Goal: Navigation & Orientation: Find specific page/section

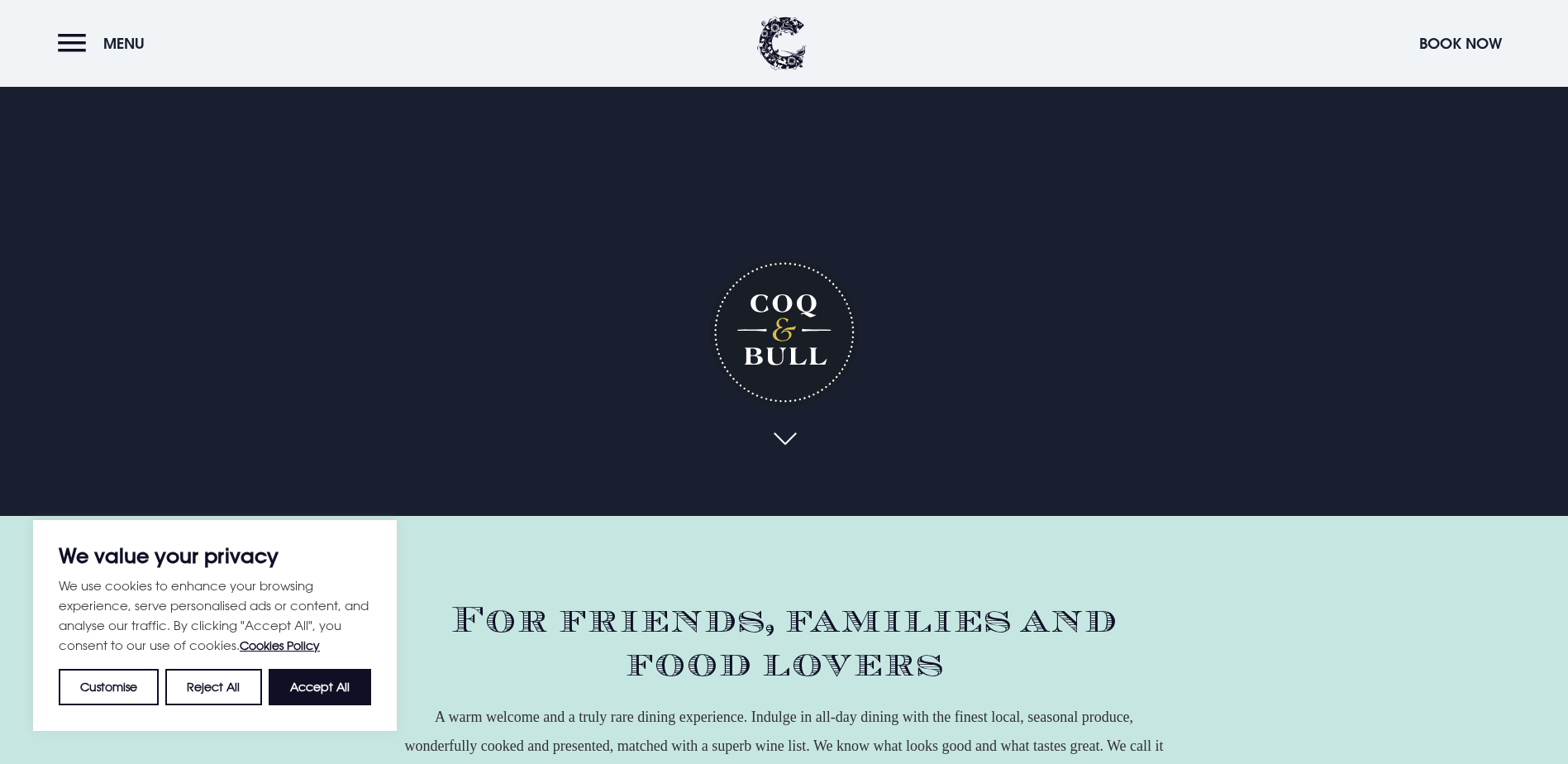
scroll to position [579, 0]
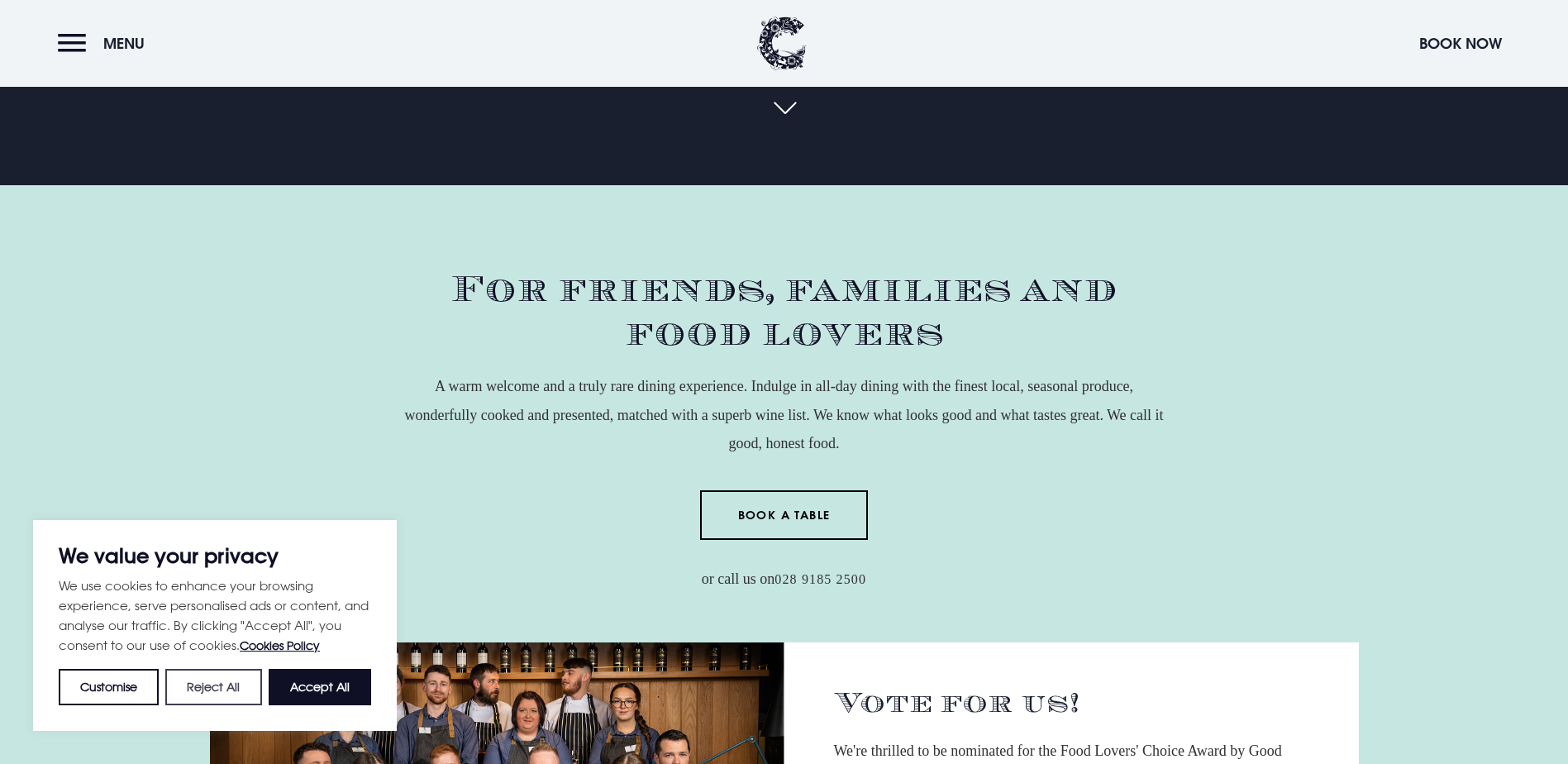
click at [244, 694] on button "Reject All" at bounding box center [212, 687] width 96 height 36
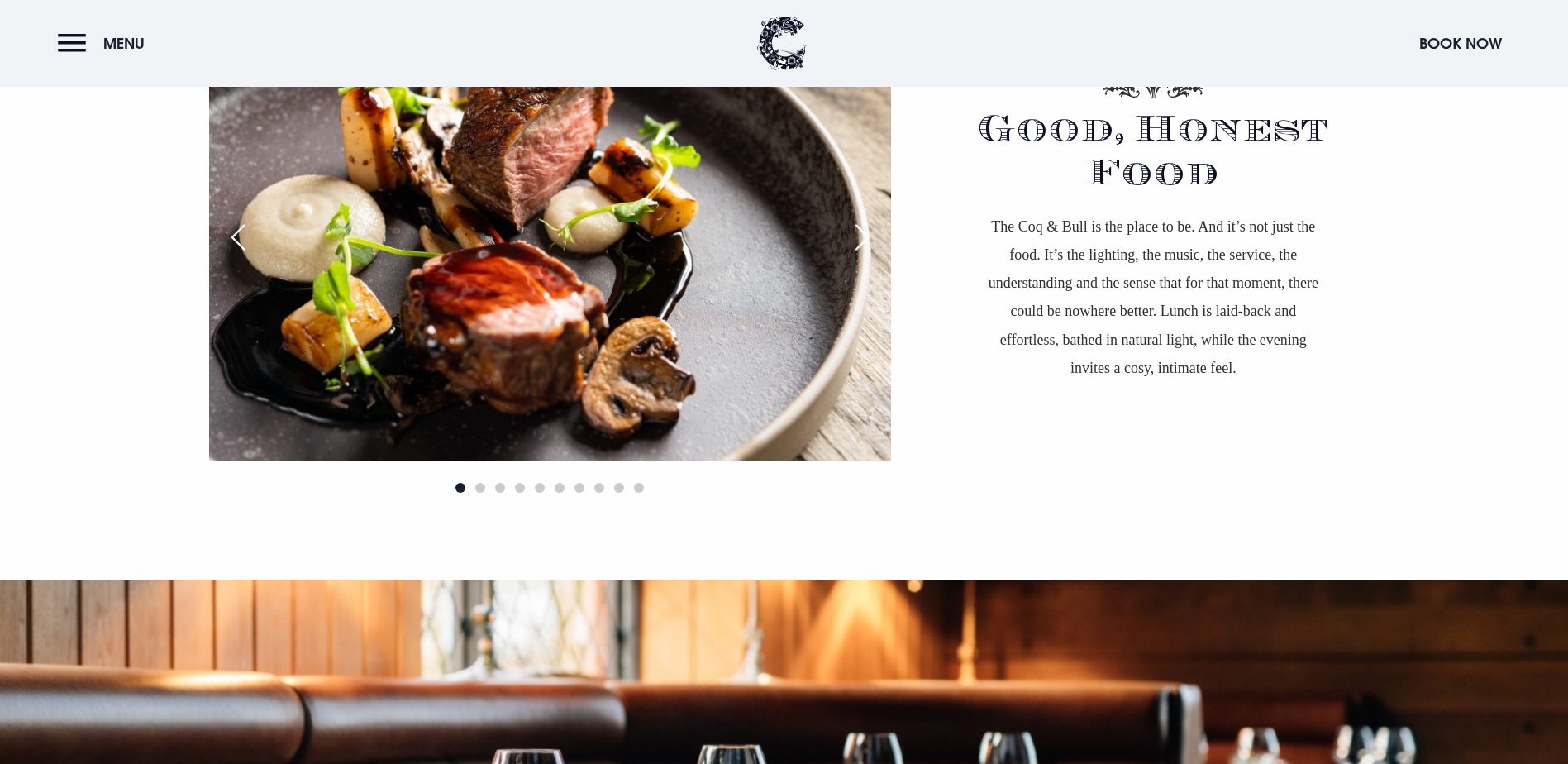
scroll to position [1488, 0]
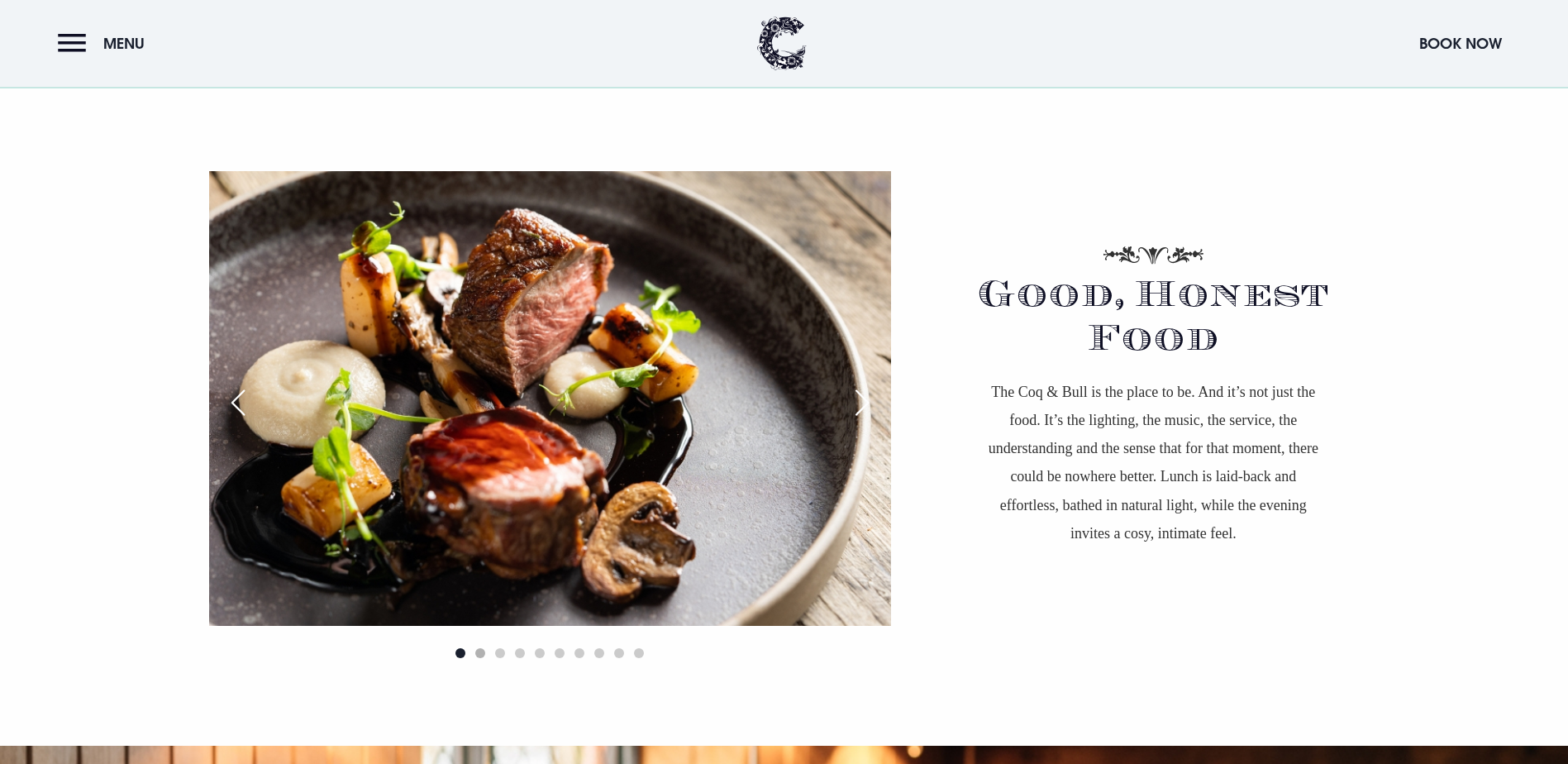
click at [480, 648] on span "Go to slide 2" at bounding box center [480, 653] width 10 height 10
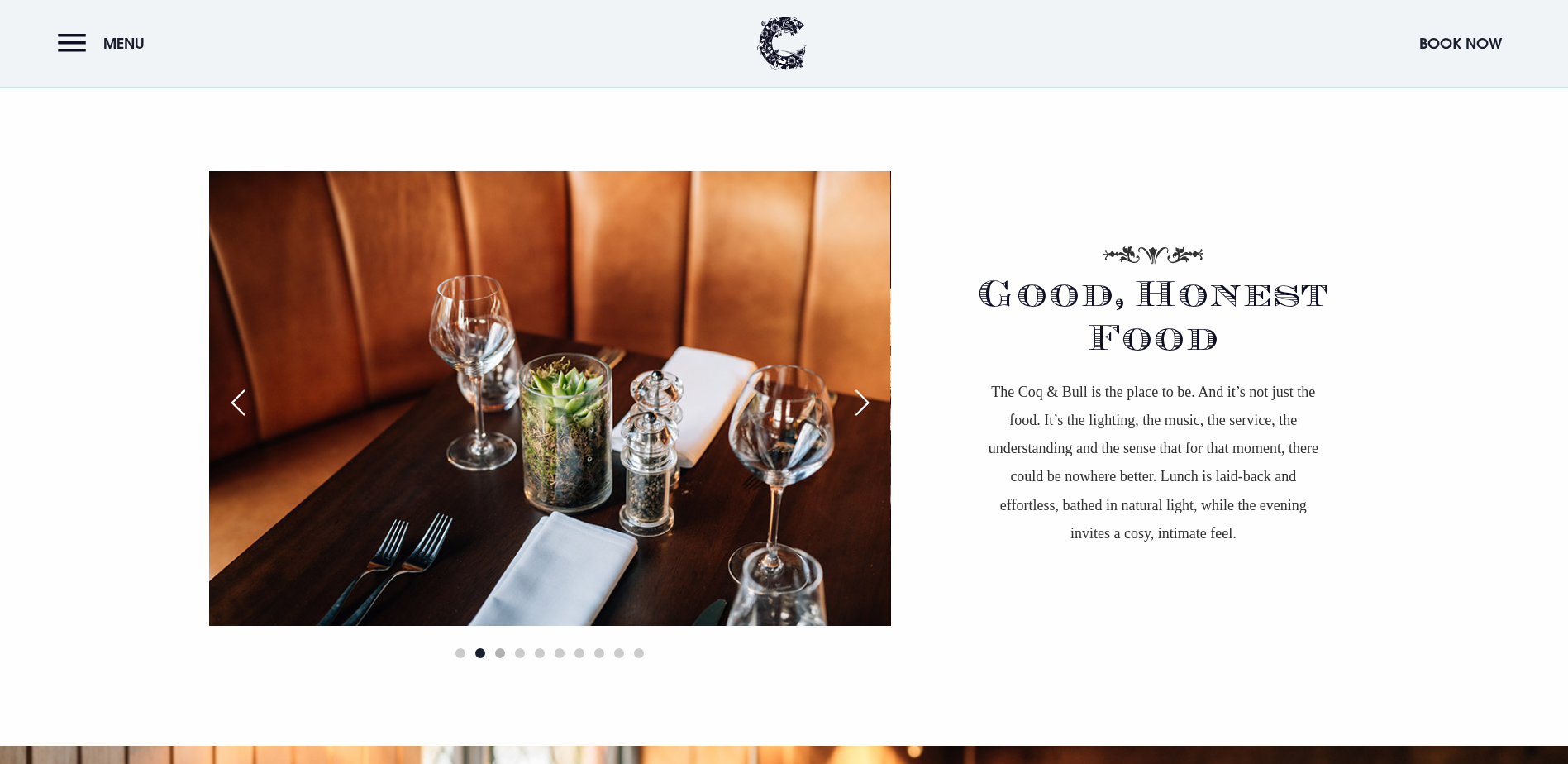
click at [498, 648] on span "Go to slide 3" at bounding box center [499, 653] width 10 height 10
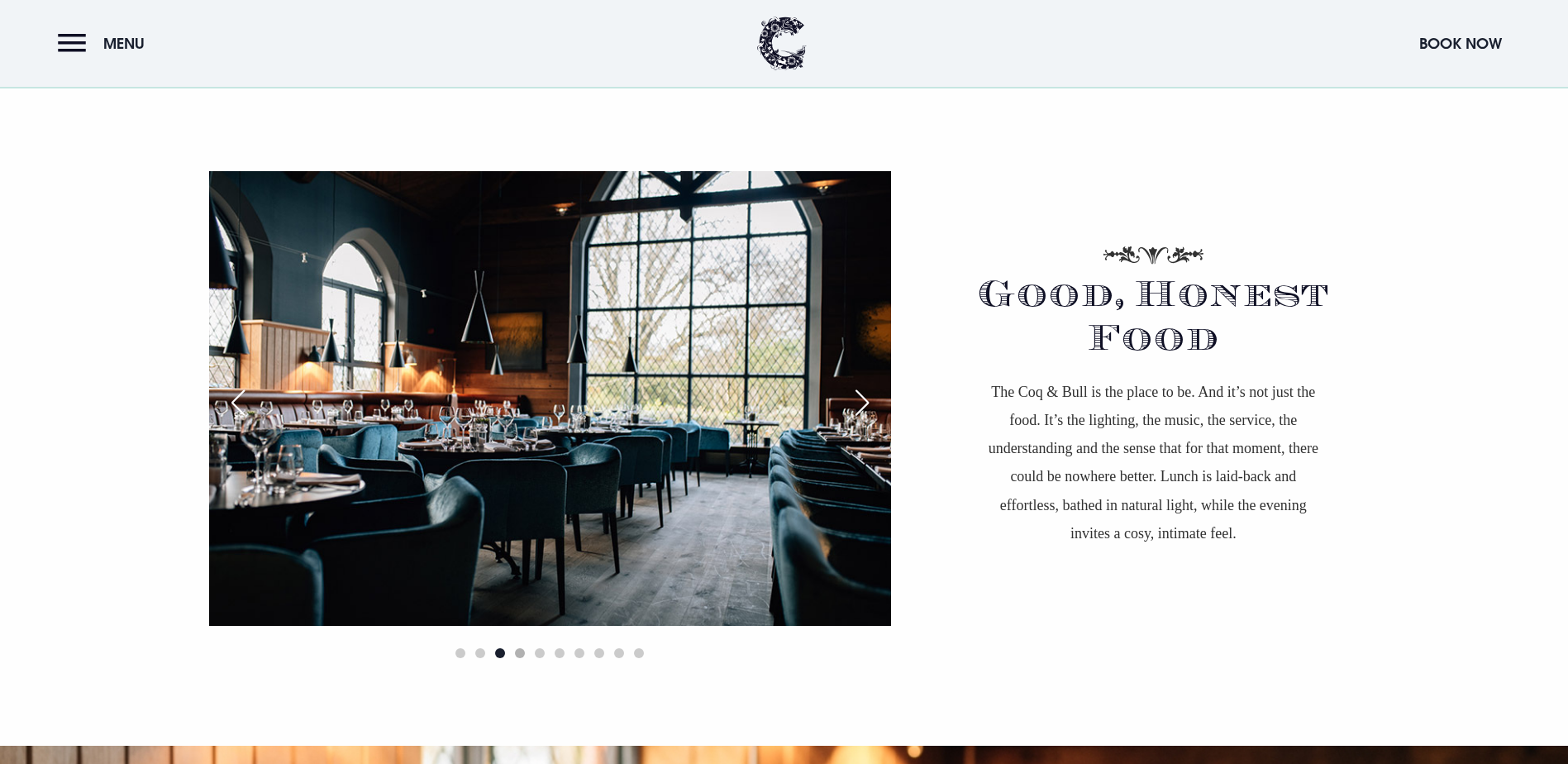
click at [518, 648] on span "Go to slide 4" at bounding box center [520, 653] width 10 height 10
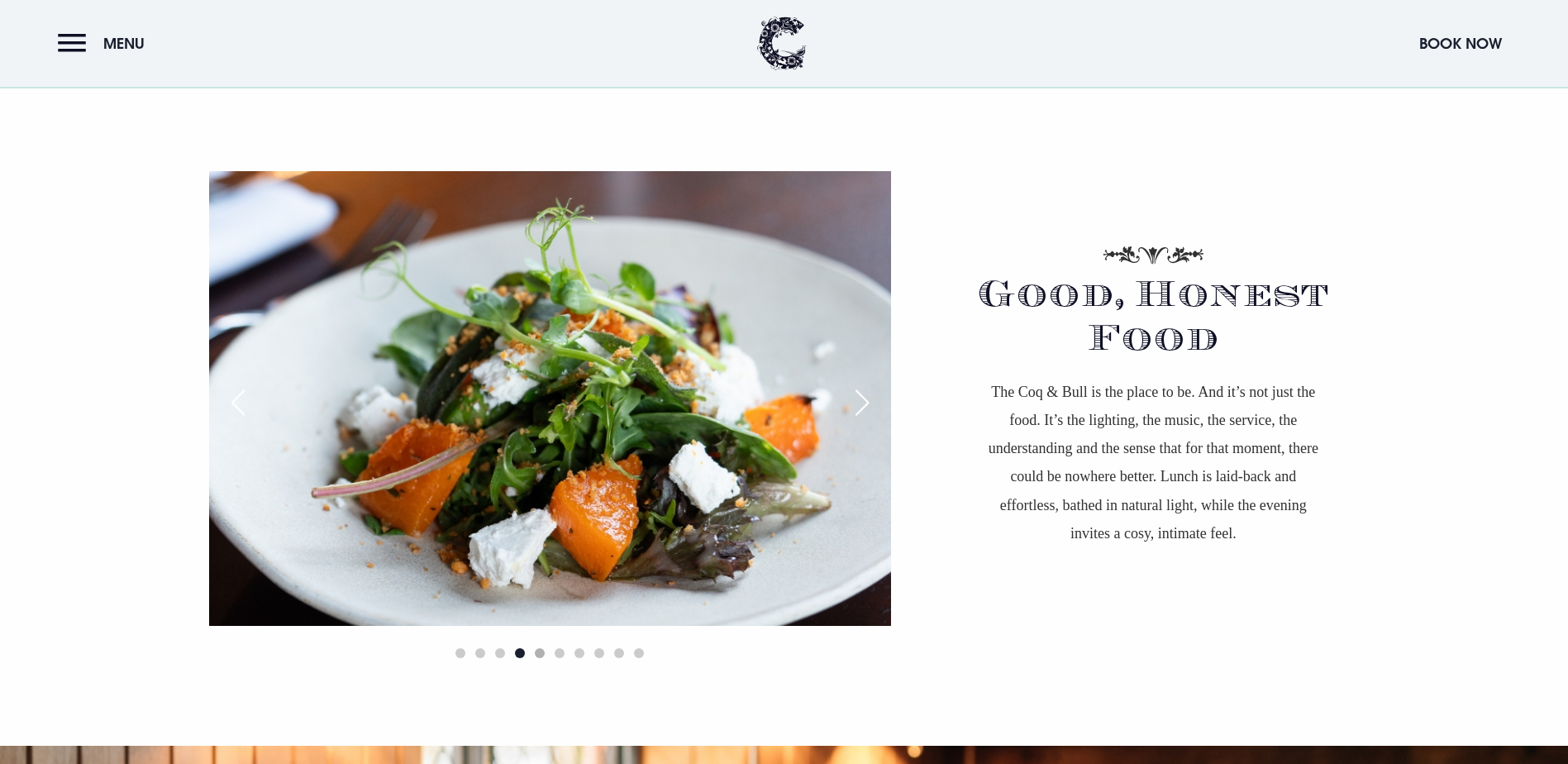
click at [540, 648] on span "Go to slide 5" at bounding box center [539, 653] width 10 height 10
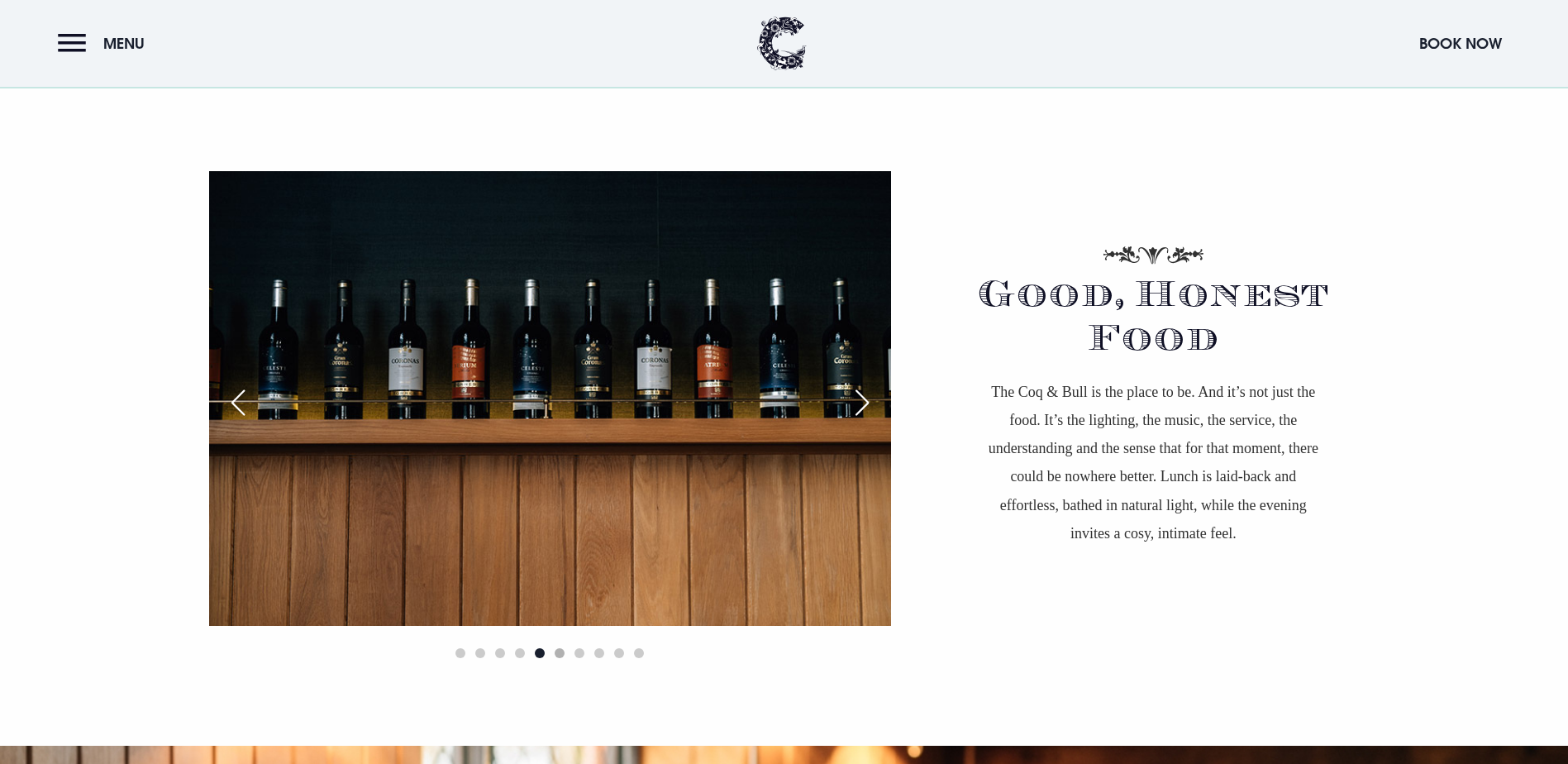
click at [560, 648] on span "Go to slide 6" at bounding box center [559, 653] width 10 height 10
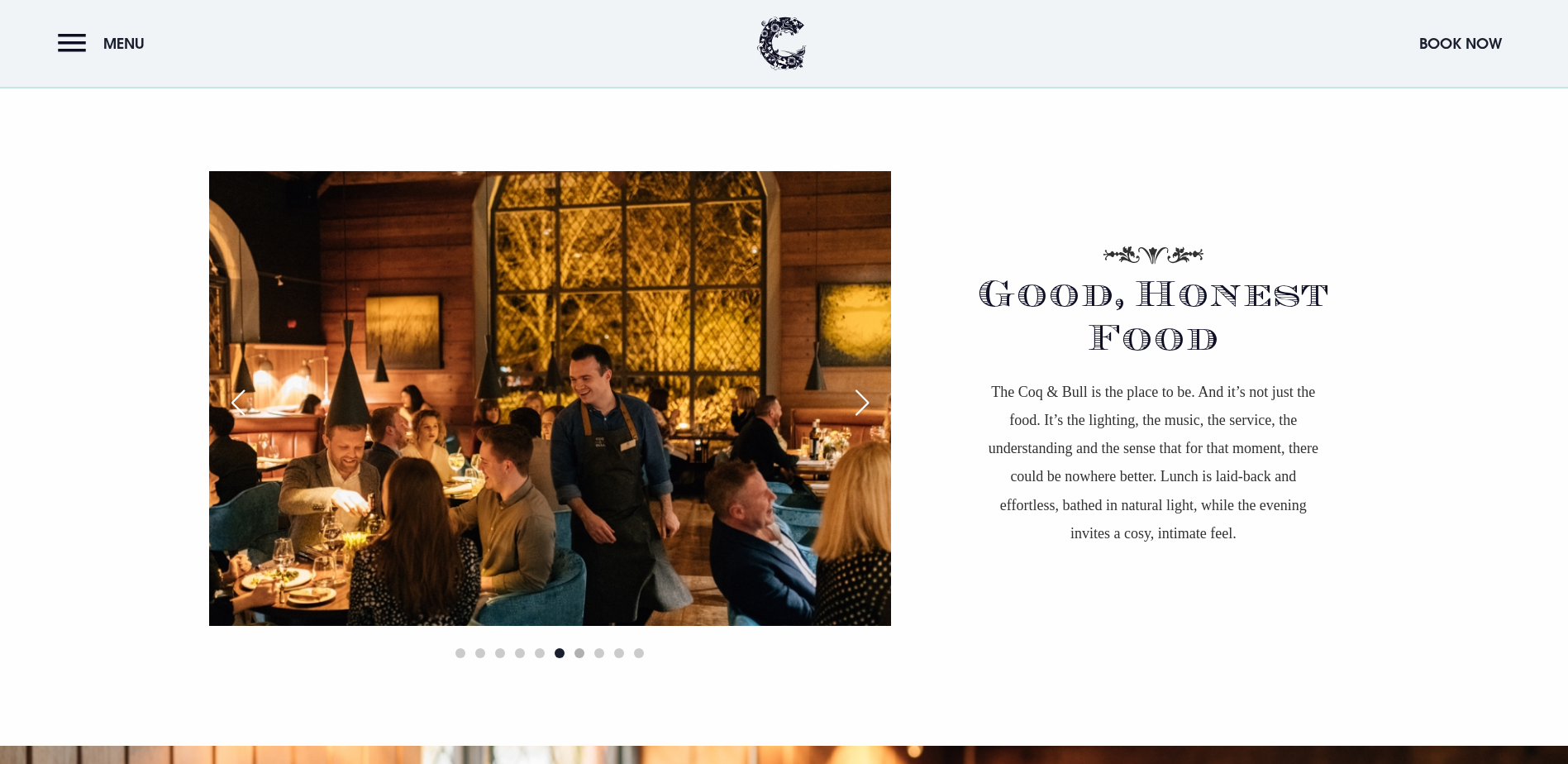
click at [579, 648] on span "Go to slide 7" at bounding box center [579, 653] width 10 height 10
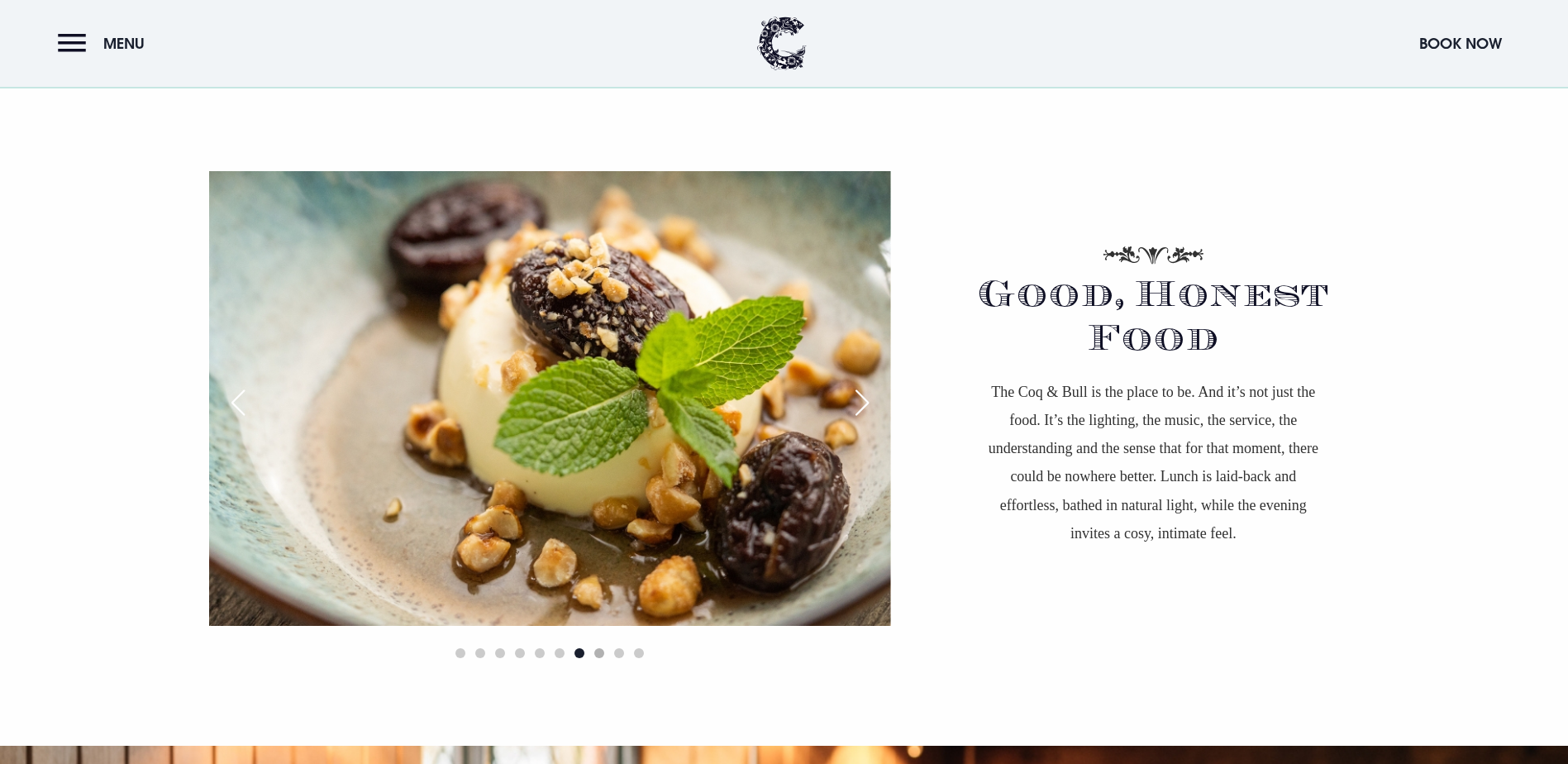
click at [598, 648] on span "Go to slide 8" at bounding box center [599, 653] width 10 height 10
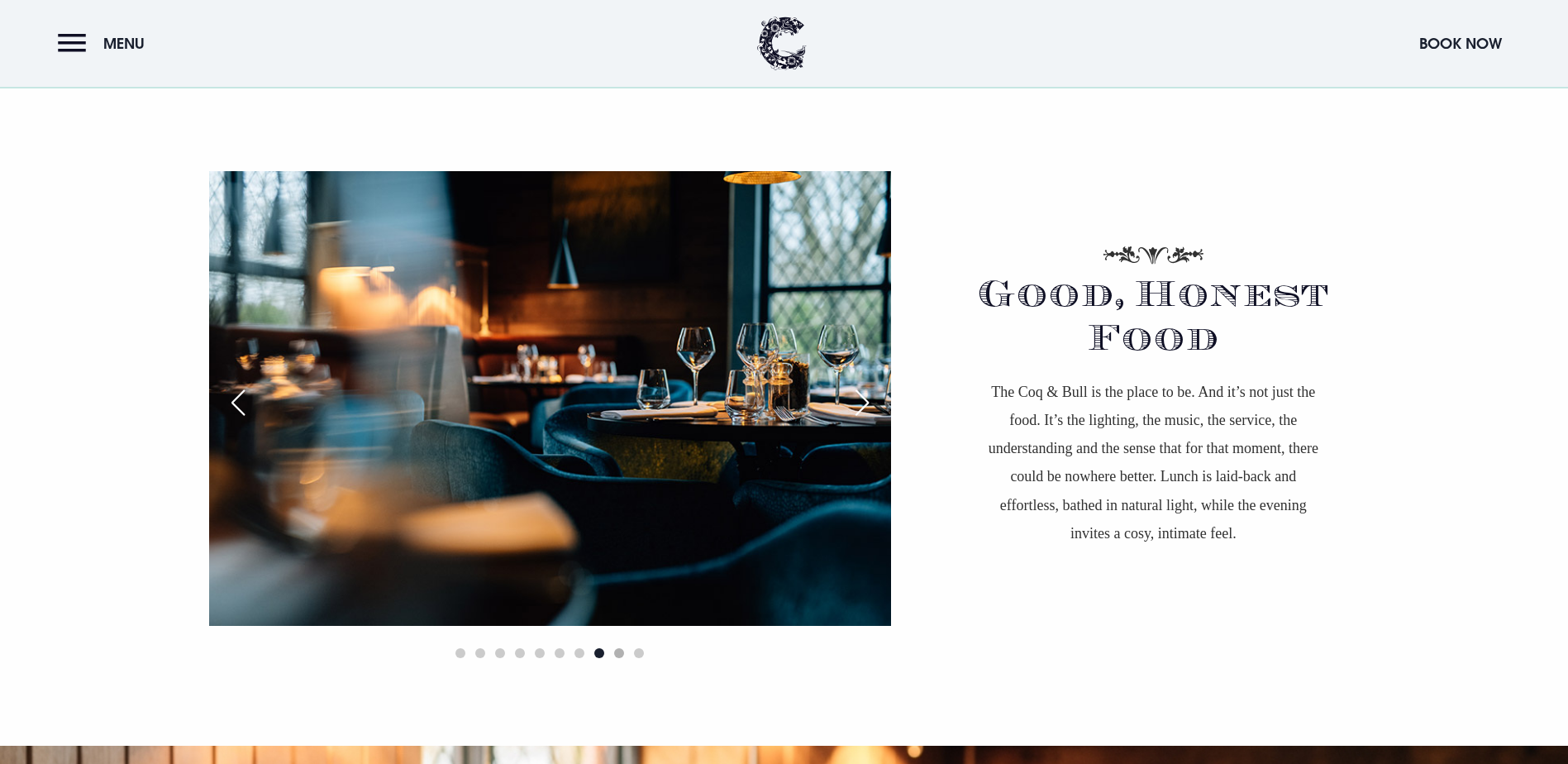
click at [615, 648] on span "Go to slide 9" at bounding box center [619, 653] width 10 height 10
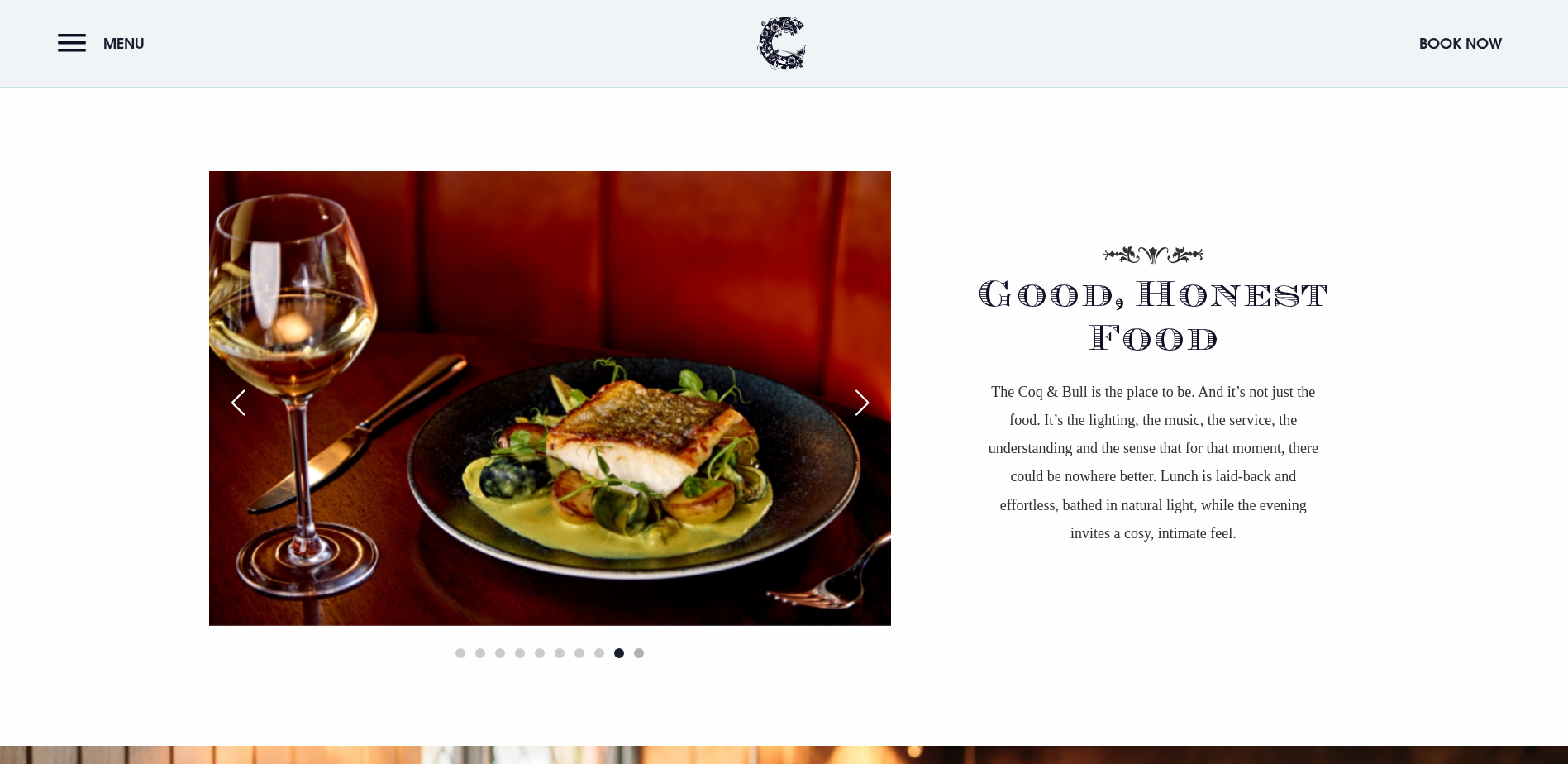
click at [637, 648] on span "Go to slide 10" at bounding box center [638, 653] width 10 height 10
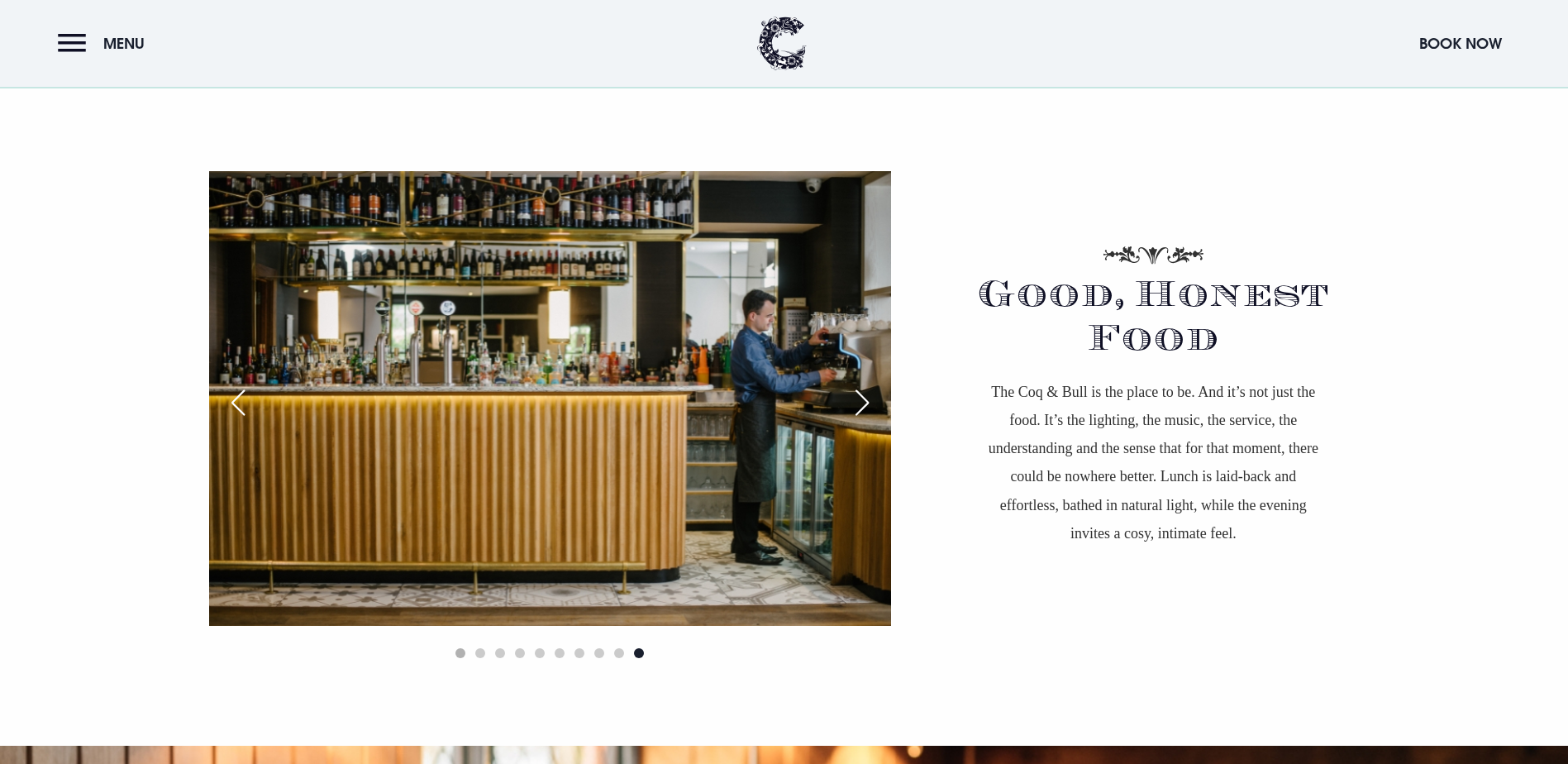
click at [460, 648] on span "Go to slide 1" at bounding box center [460, 653] width 10 height 10
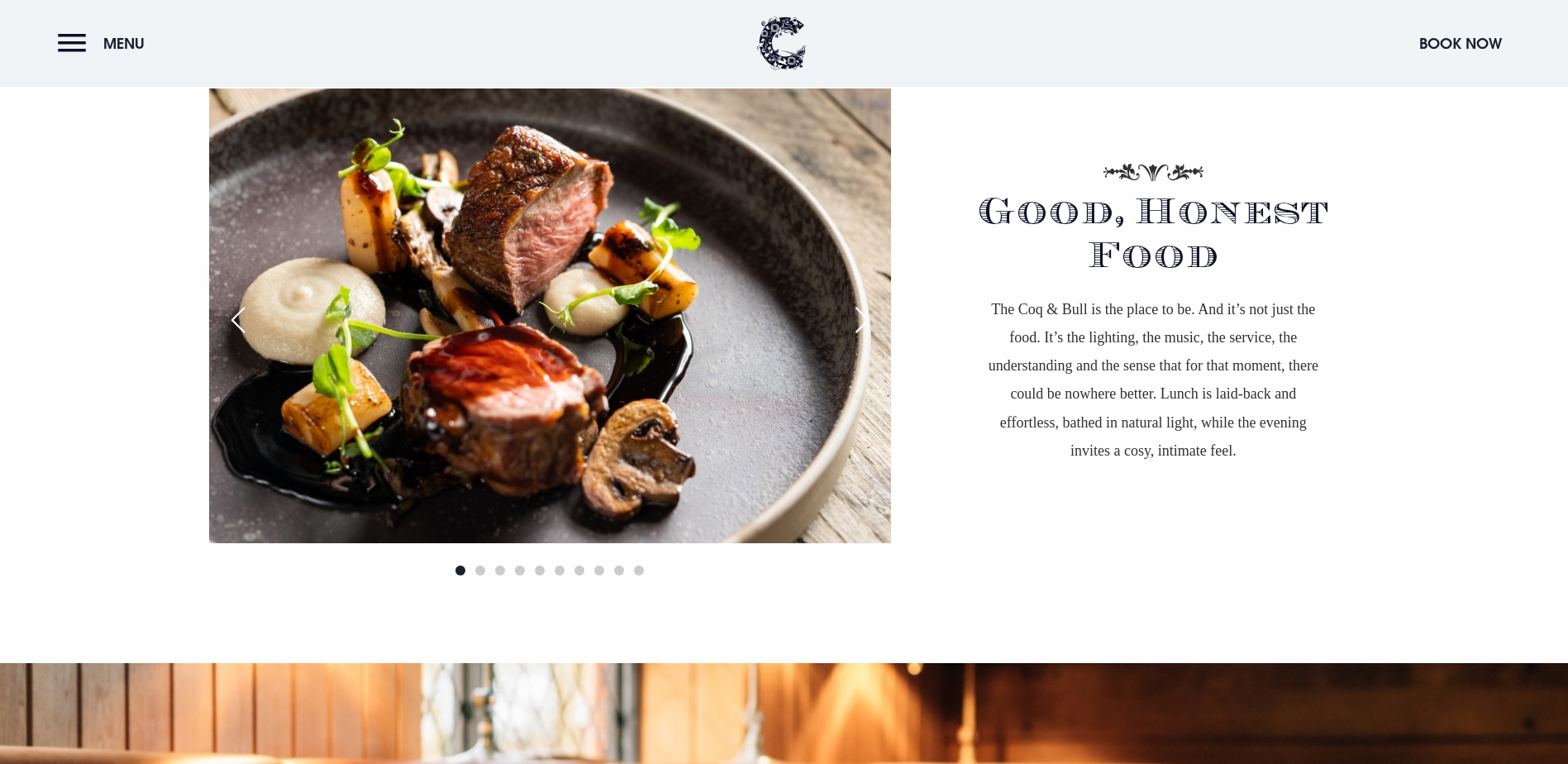
scroll to position [1405, 0]
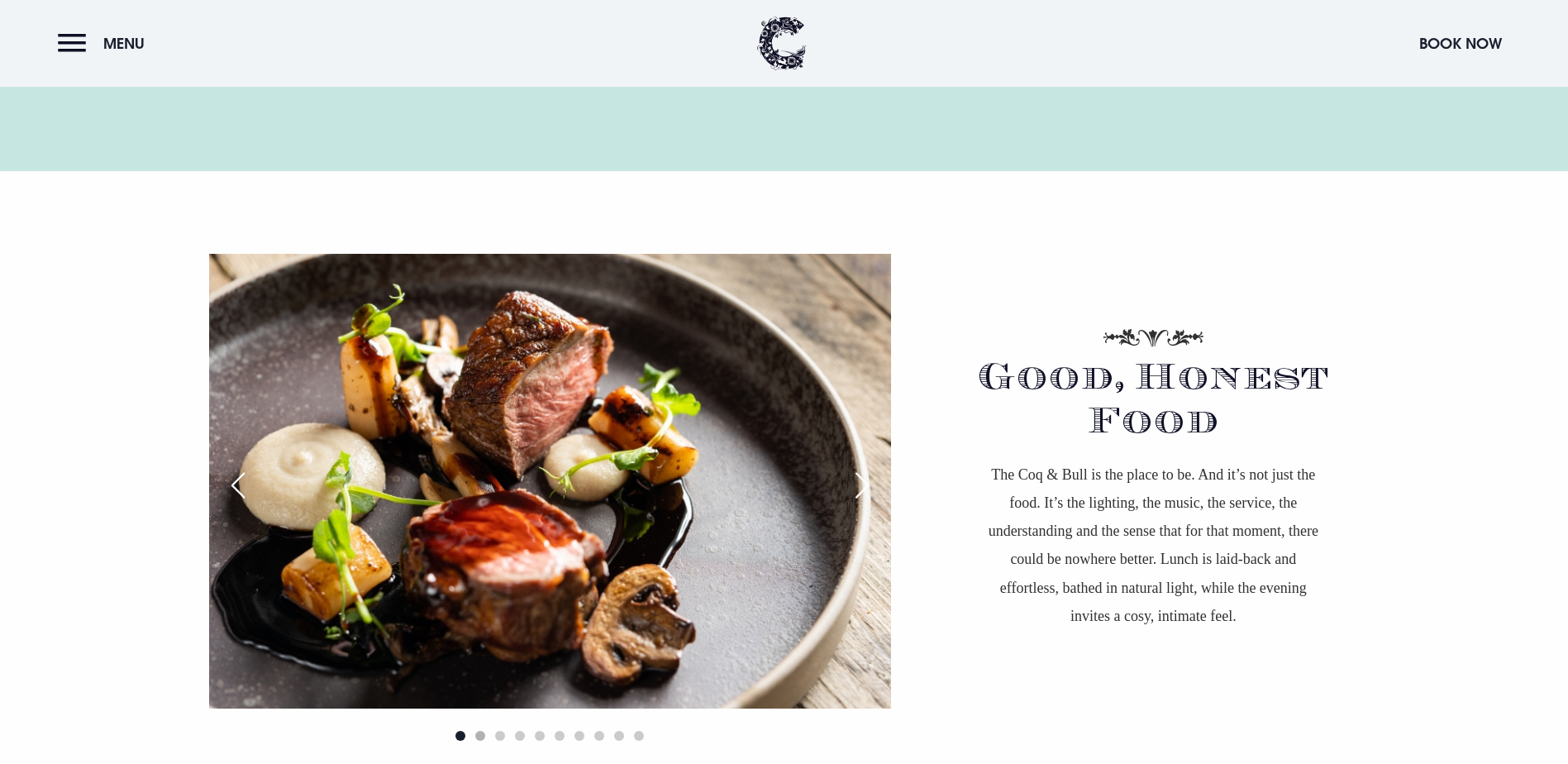
click at [479, 730] on span "Go to slide 2" at bounding box center [480, 735] width 10 height 10
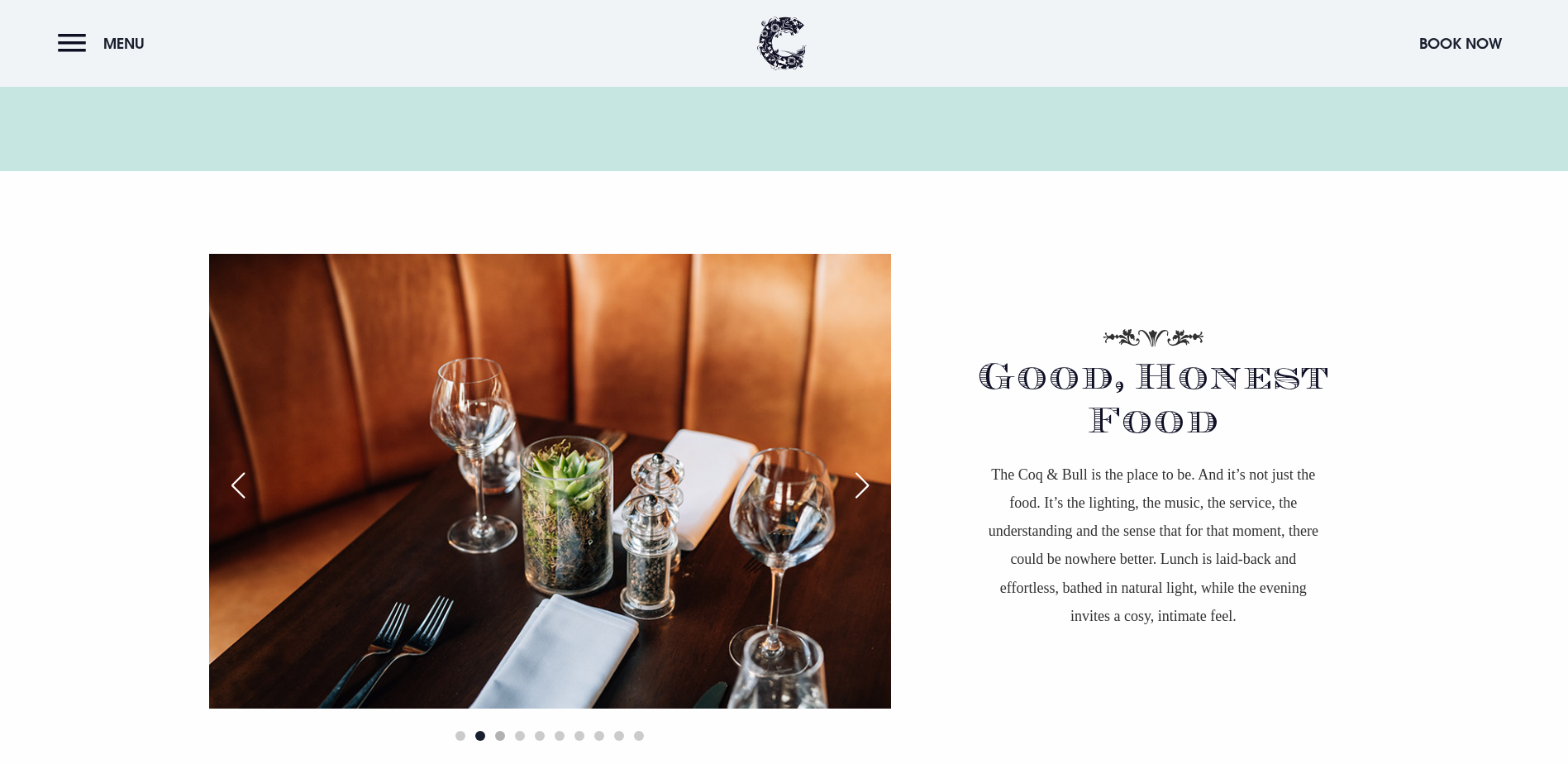
click at [502, 730] on span "Go to slide 3" at bounding box center [499, 735] width 10 height 10
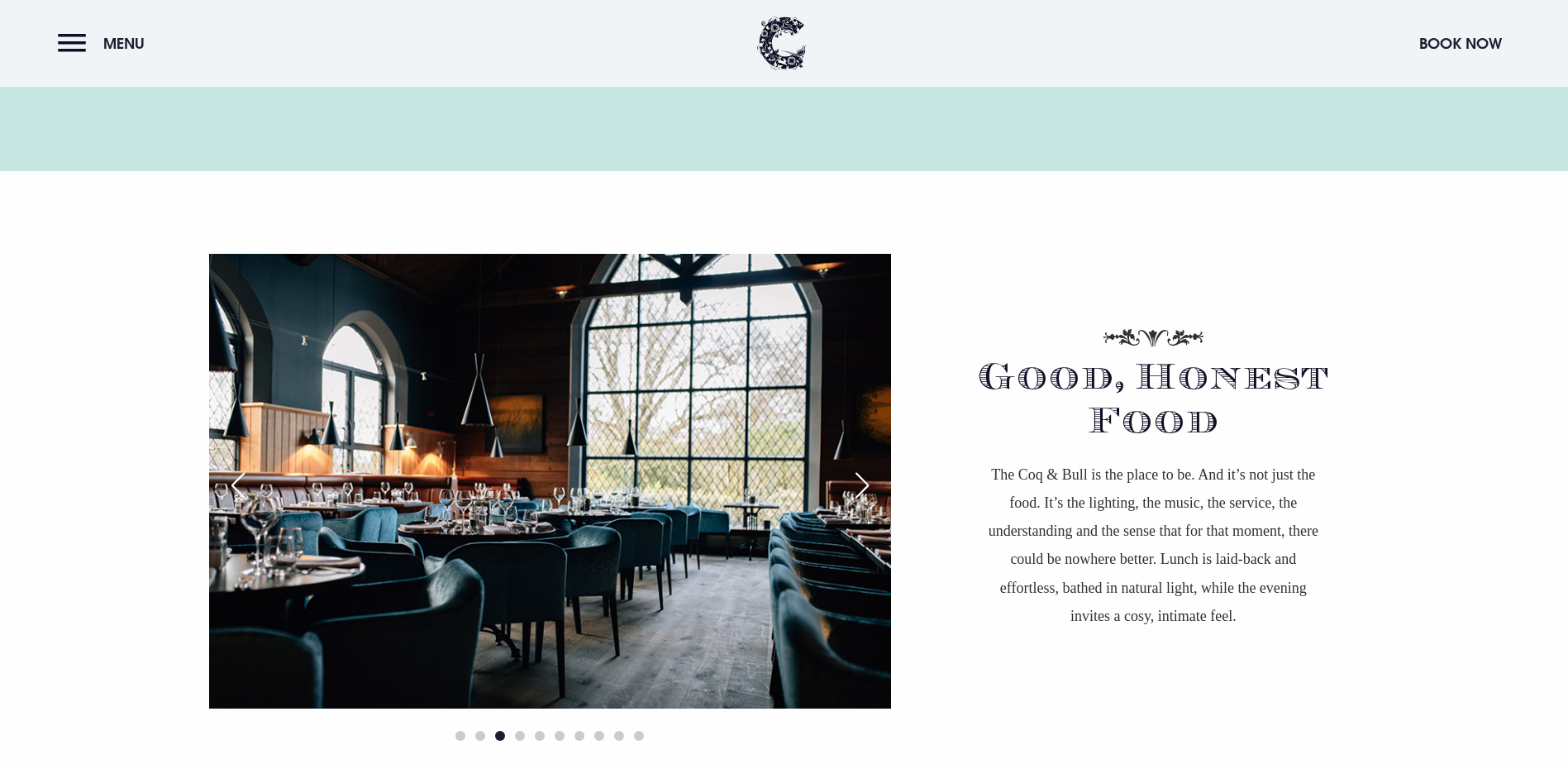
scroll to position [1736, 0]
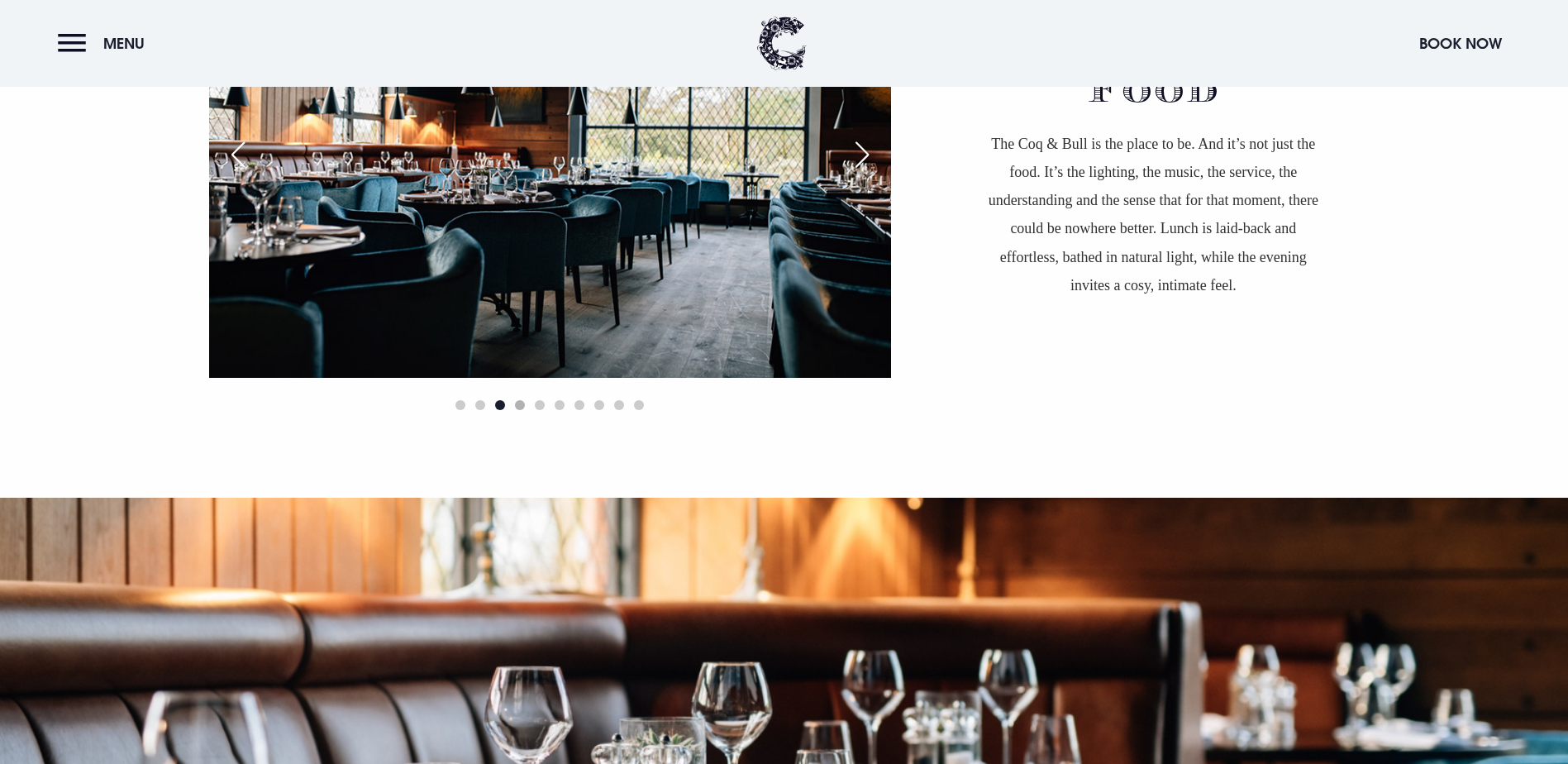
click at [521, 400] on span "Go to slide 4" at bounding box center [520, 404] width 10 height 10
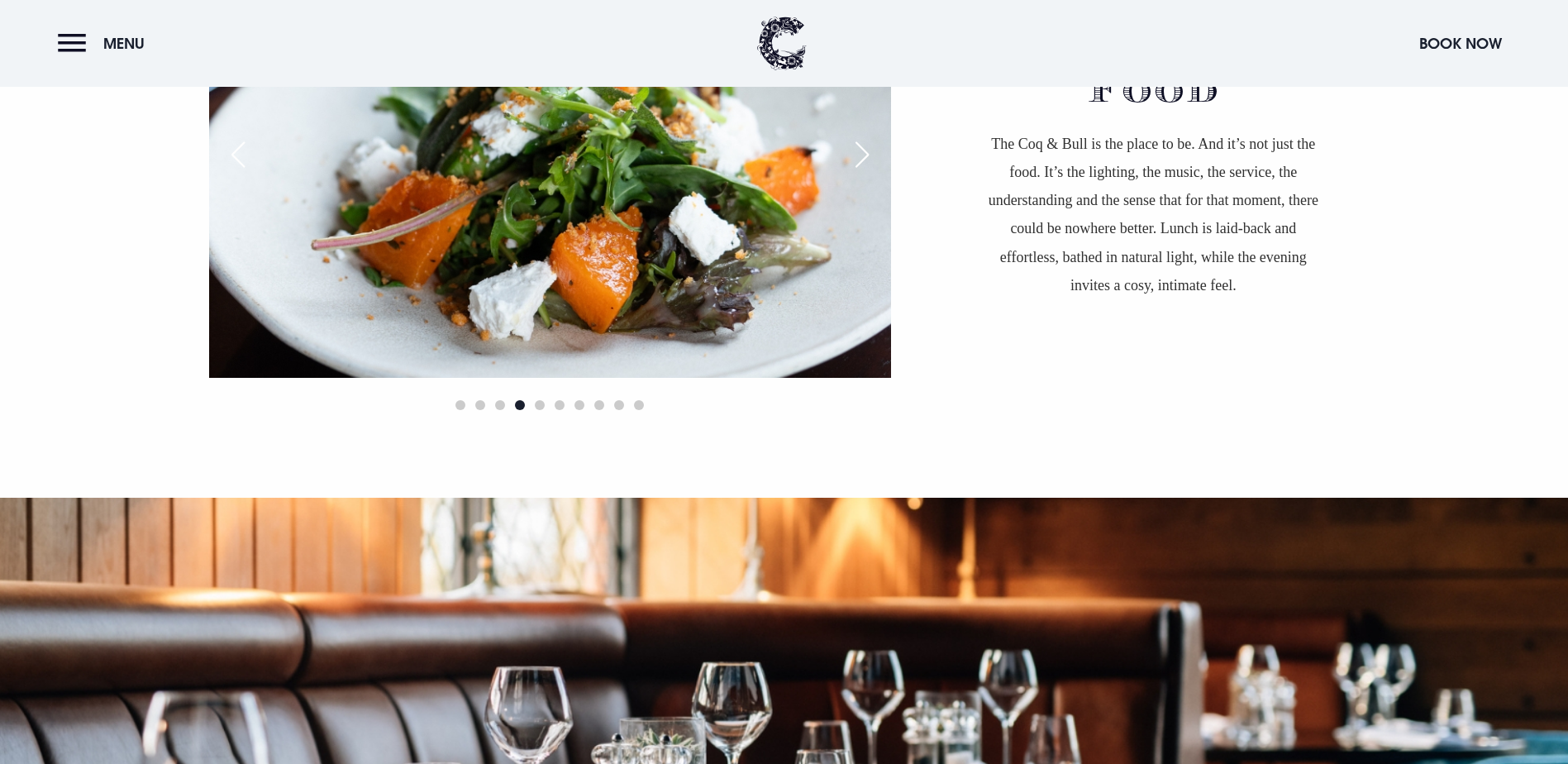
scroll to position [1405, 0]
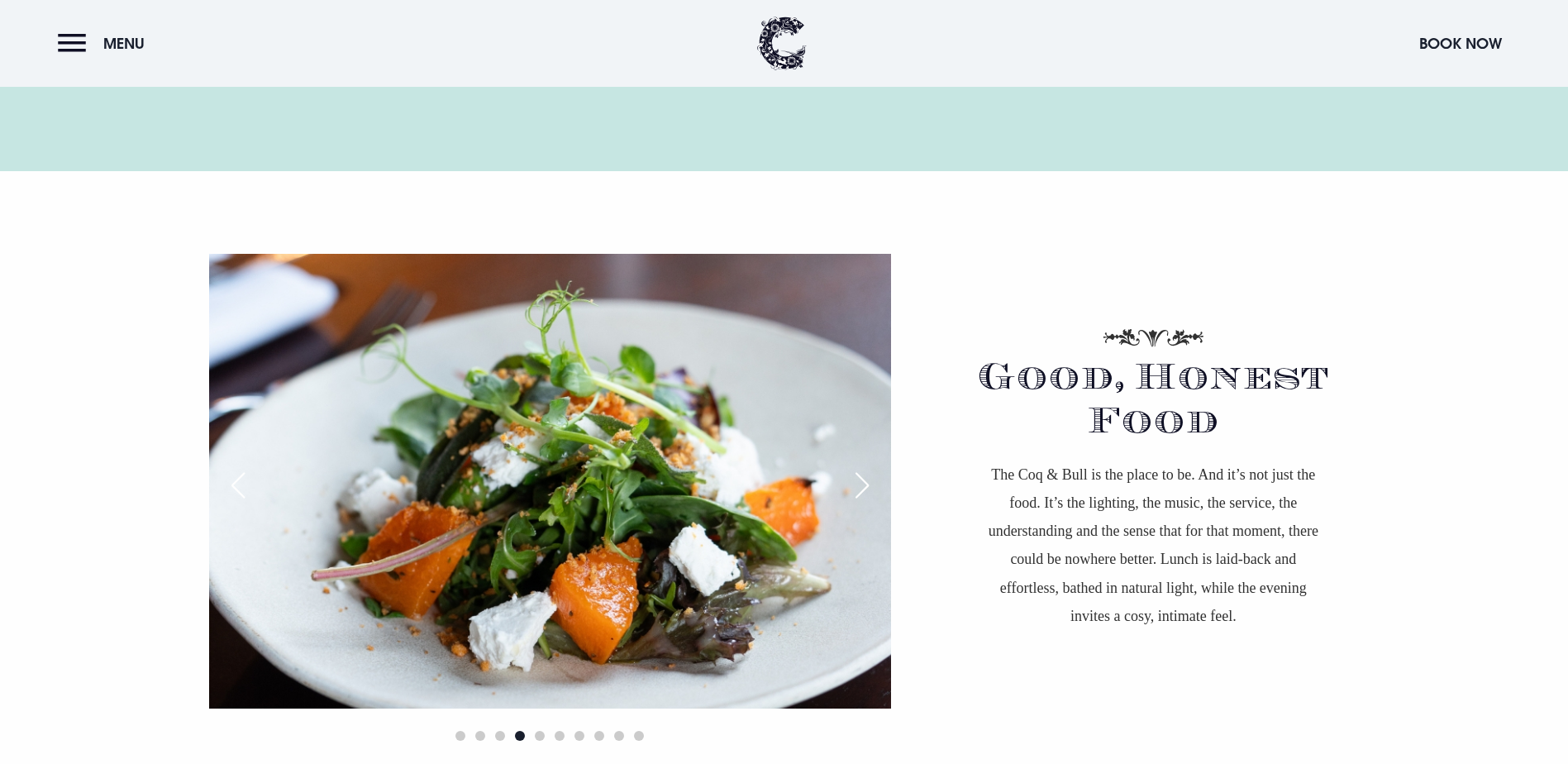
click at [539, 726] on div at bounding box center [550, 735] width 682 height 20
click at [538, 730] on span "Go to slide 5" at bounding box center [539, 735] width 10 height 10
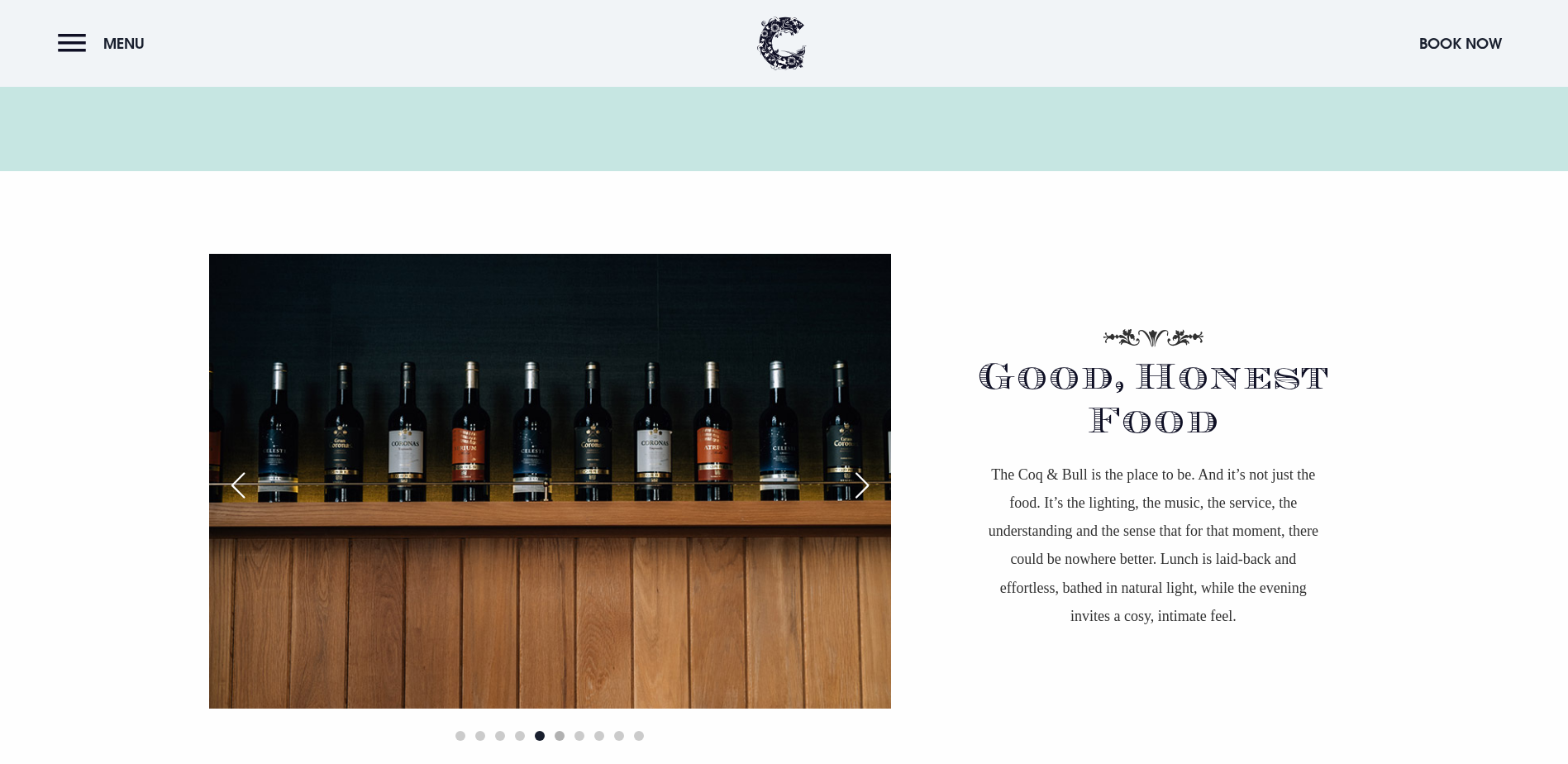
click at [561, 730] on span "Go to slide 6" at bounding box center [559, 735] width 10 height 10
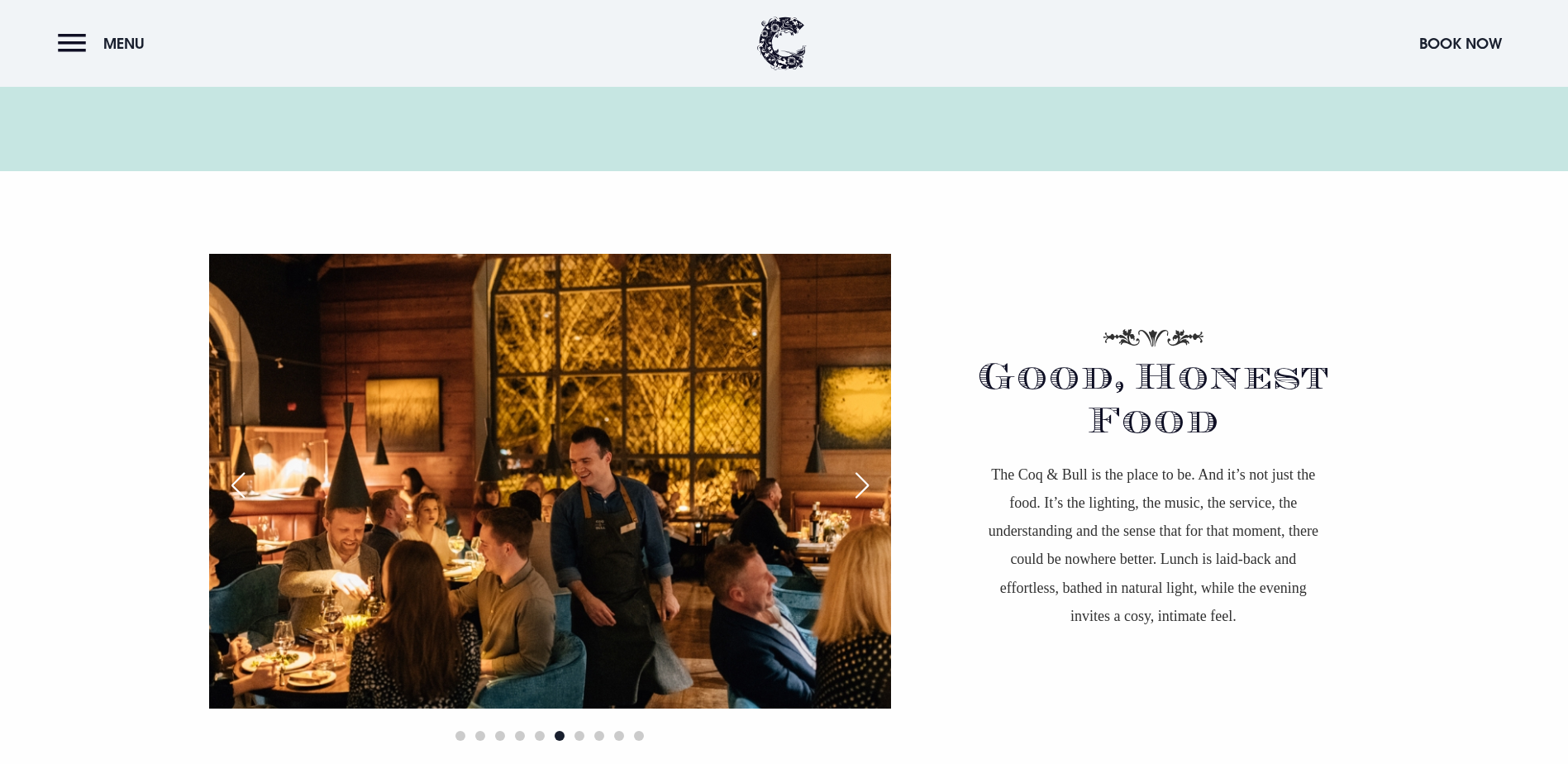
click at [860, 467] on div "Next slide" at bounding box center [862, 484] width 41 height 36
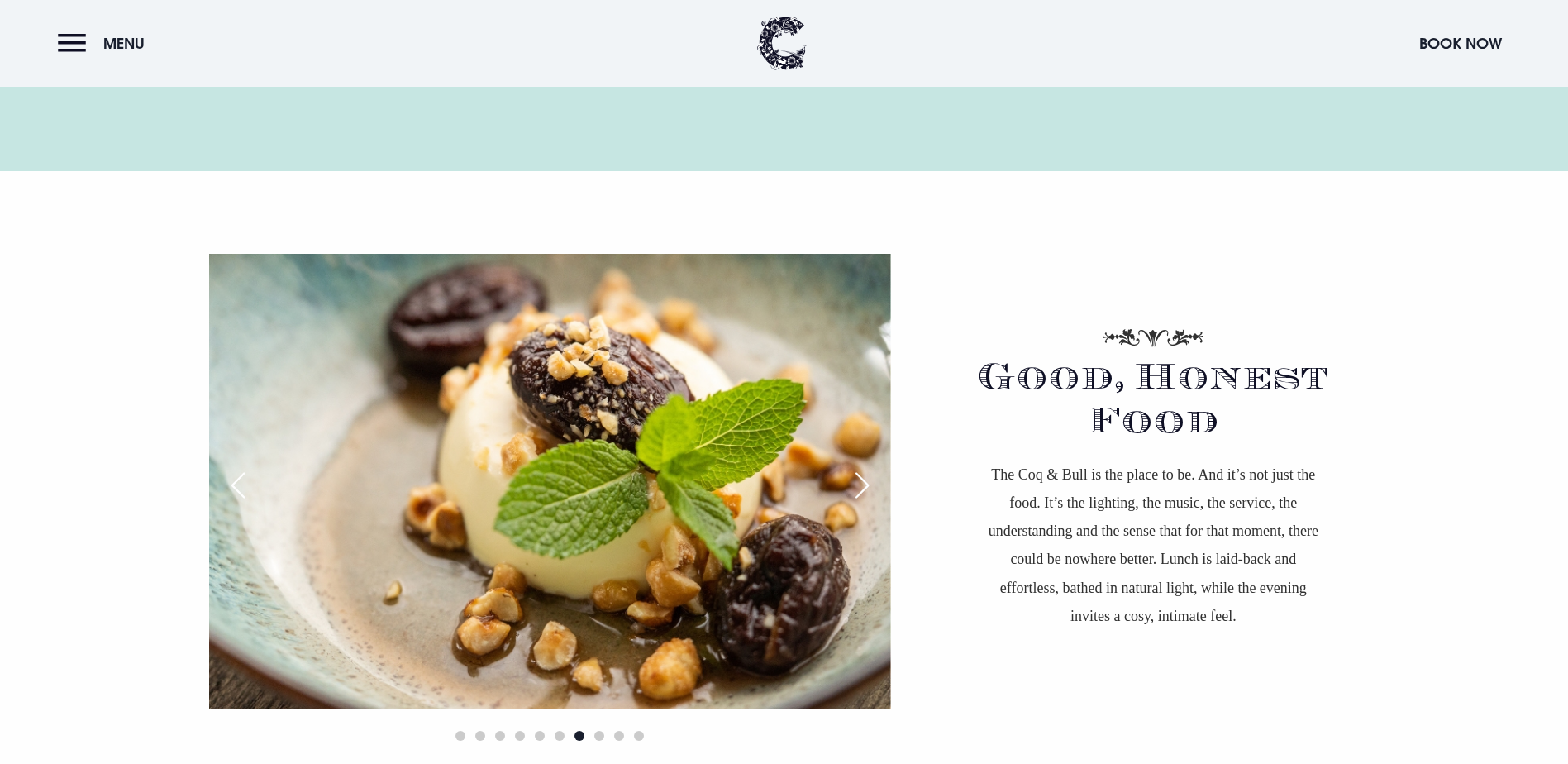
click at [860, 467] on div "Next slide" at bounding box center [862, 484] width 41 height 36
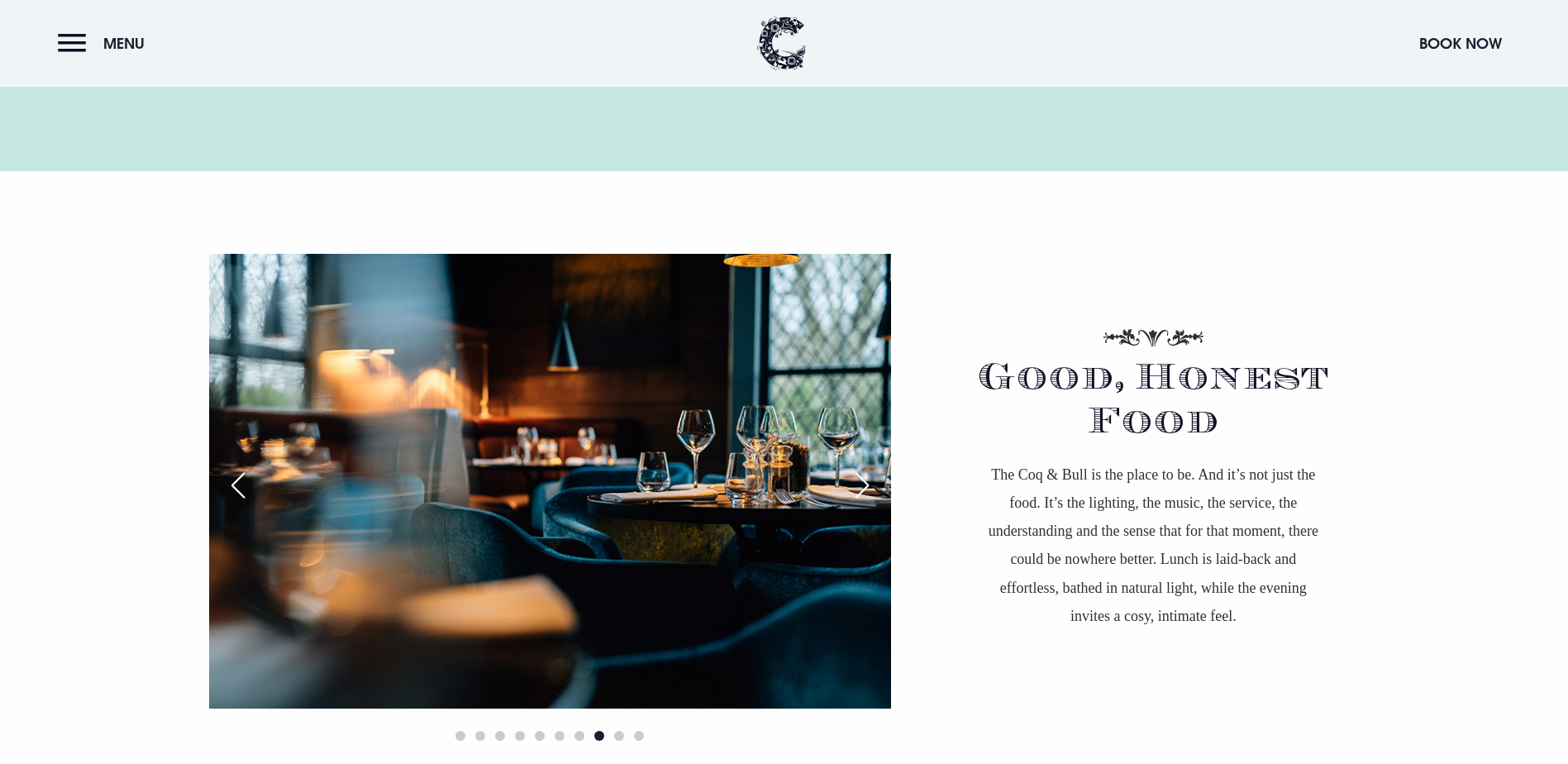
click at [860, 467] on div "Next slide" at bounding box center [862, 484] width 41 height 36
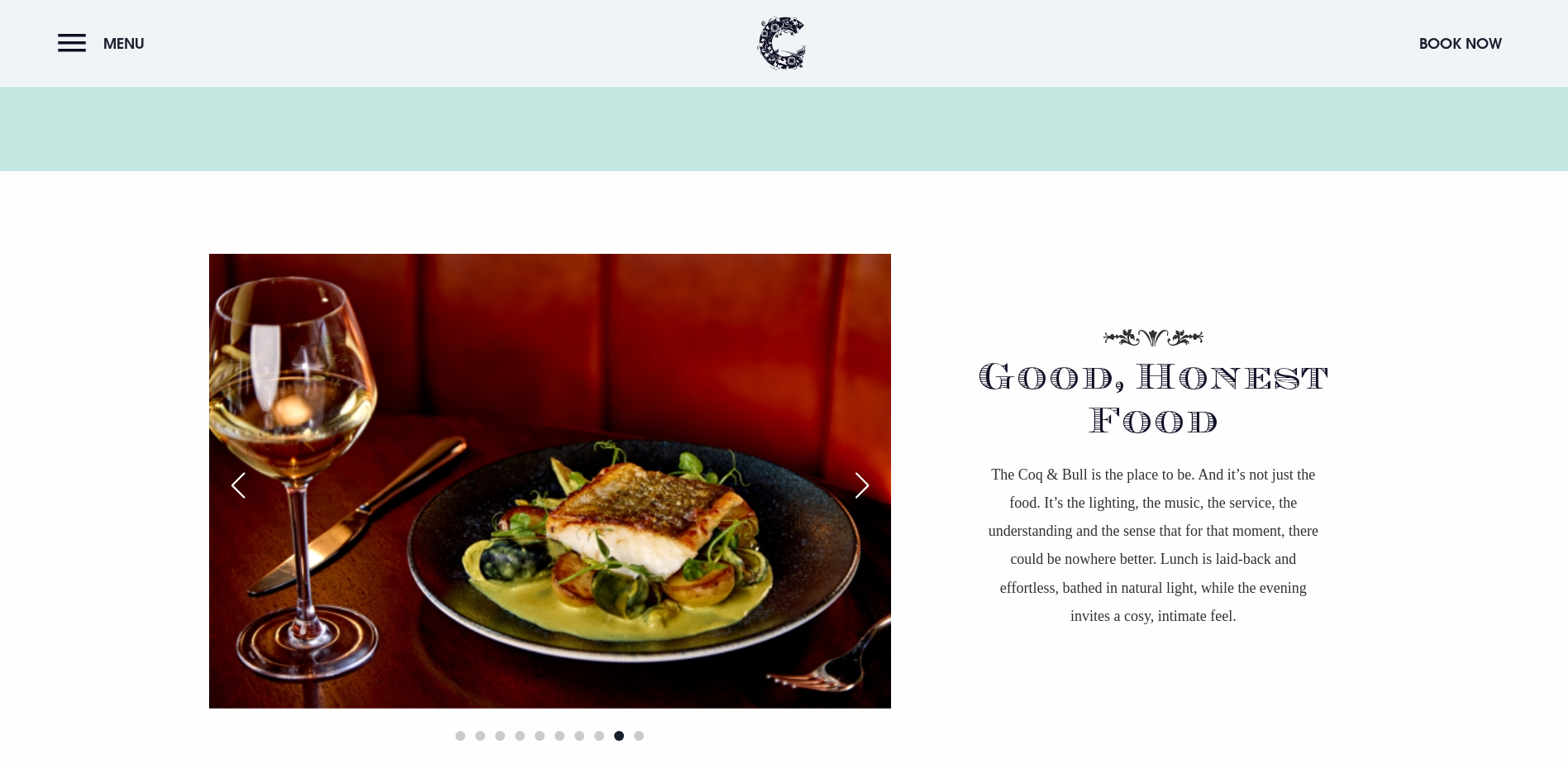
click at [860, 467] on div "Next slide" at bounding box center [862, 484] width 41 height 36
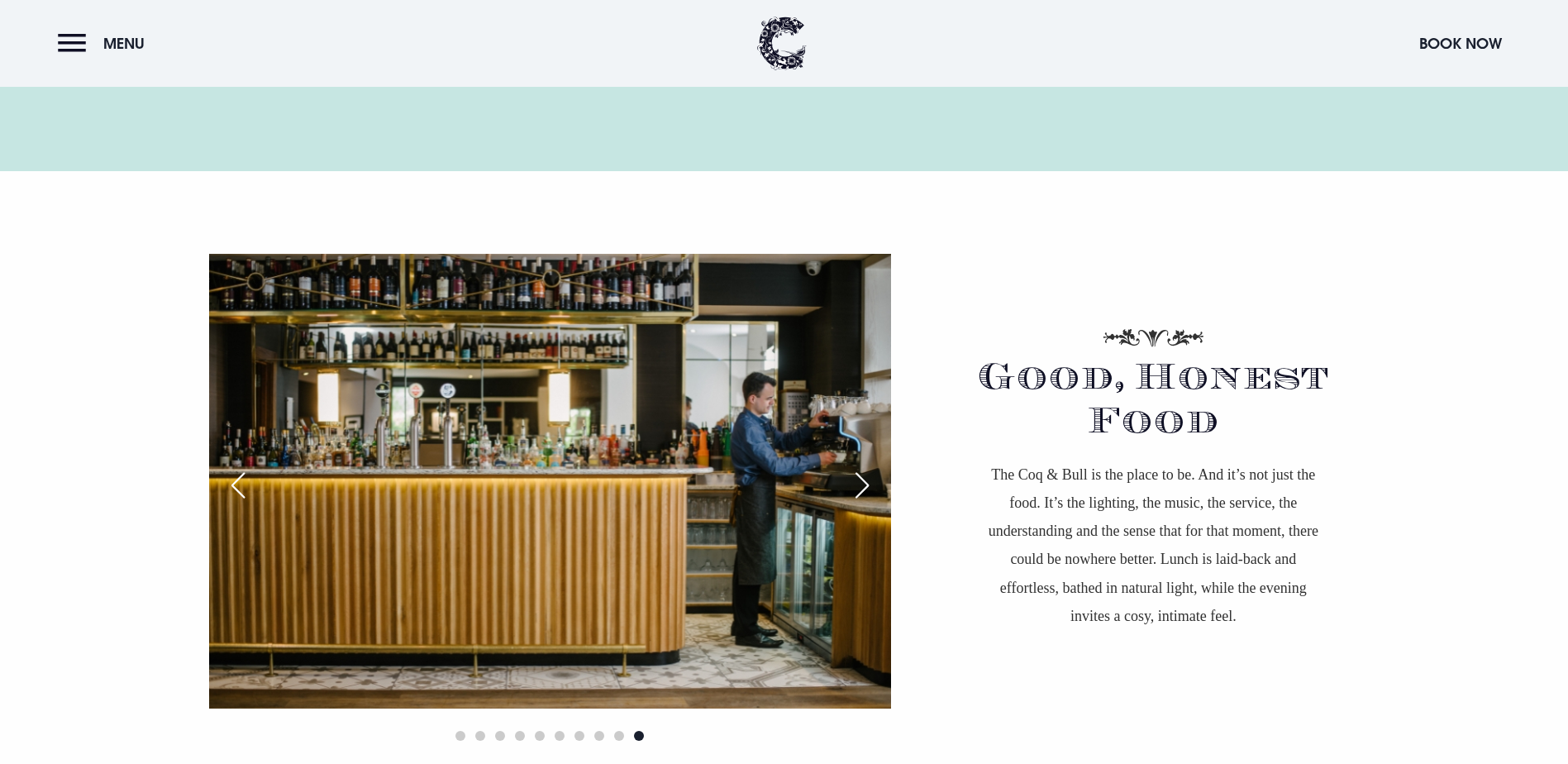
click at [860, 467] on div "Next slide" at bounding box center [862, 484] width 41 height 36
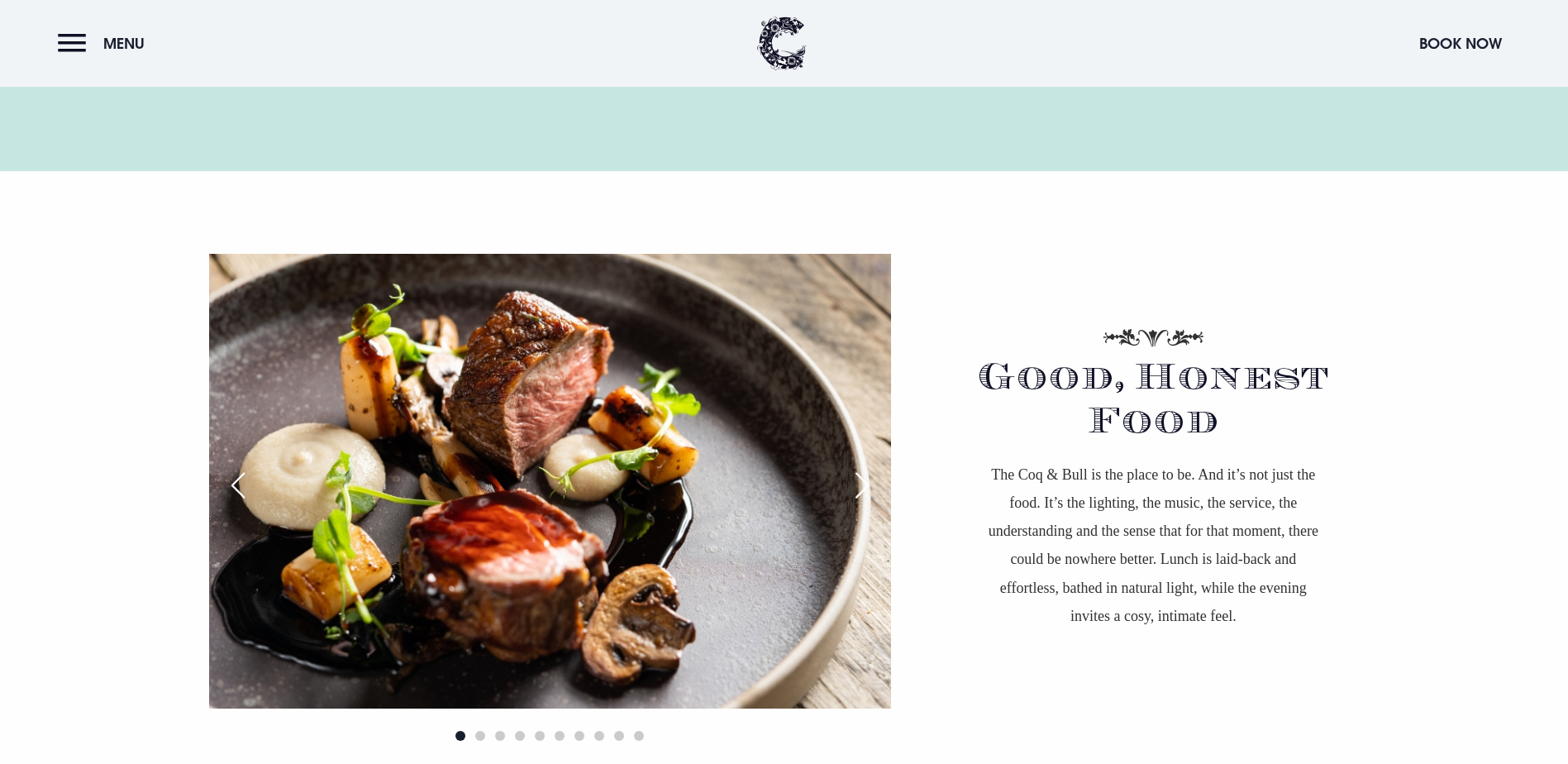
click at [860, 467] on div "Next slide" at bounding box center [862, 484] width 41 height 36
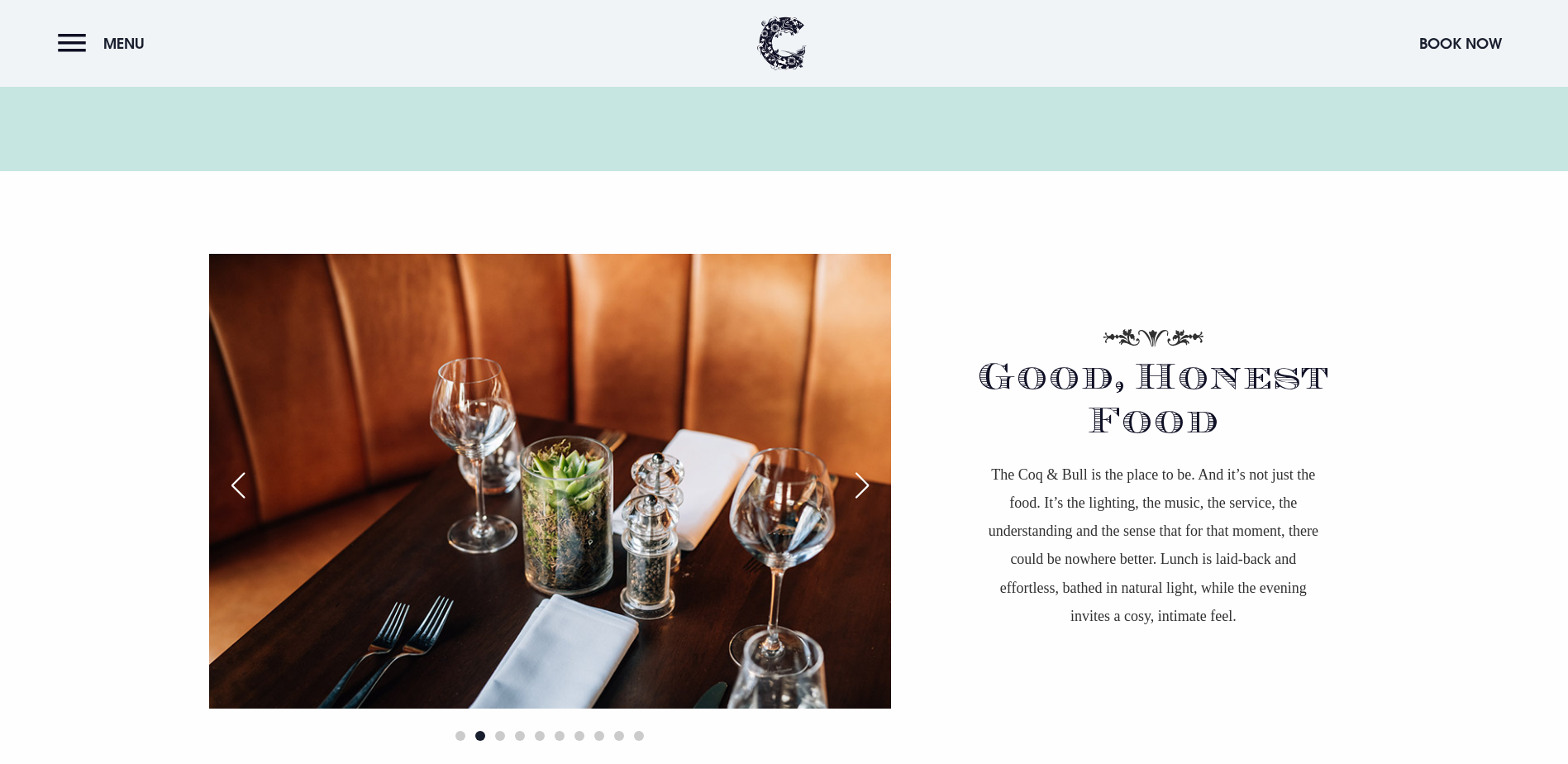
click at [860, 467] on div "Next slide" at bounding box center [862, 484] width 41 height 36
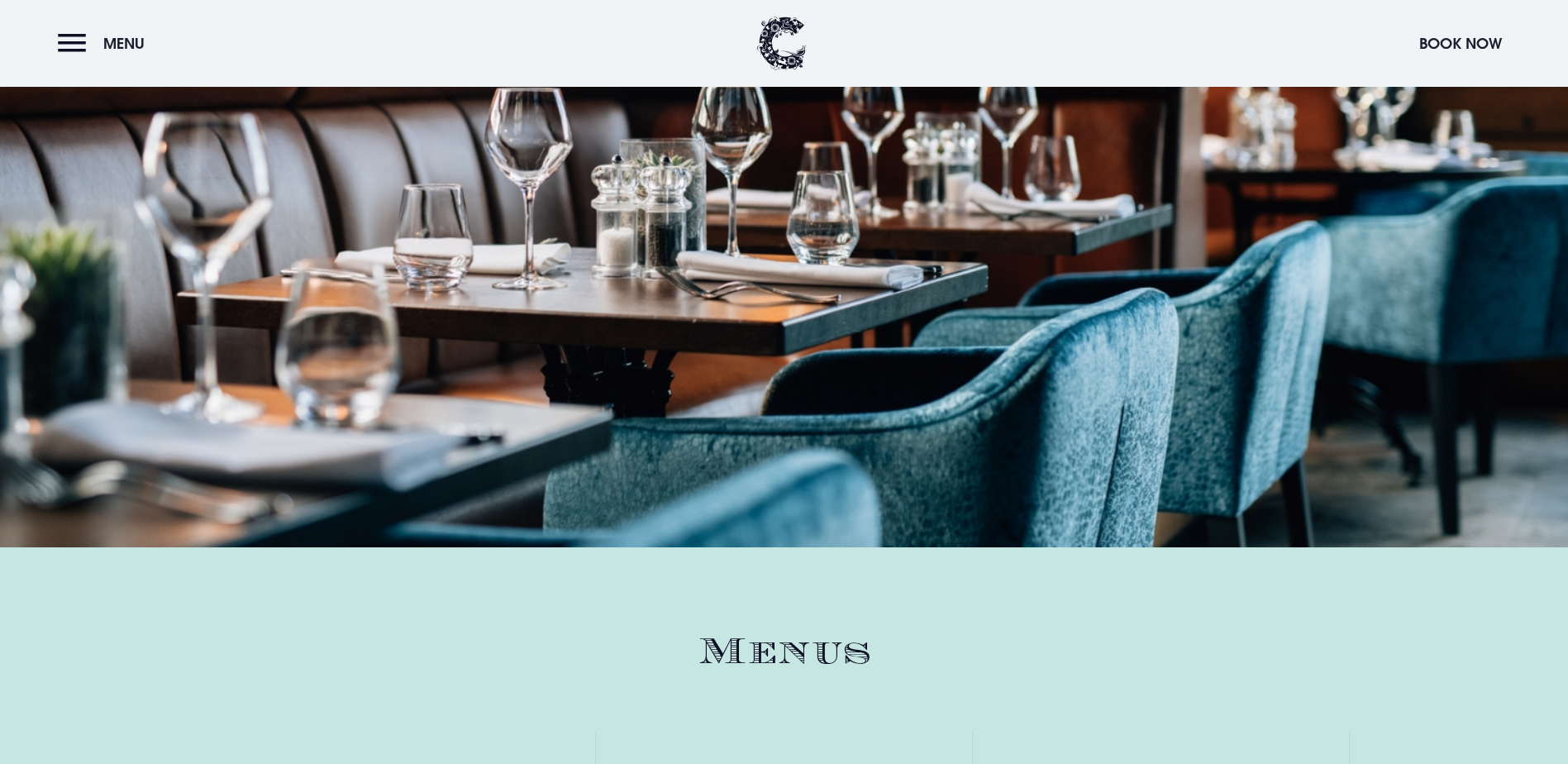
scroll to position [2645, 0]
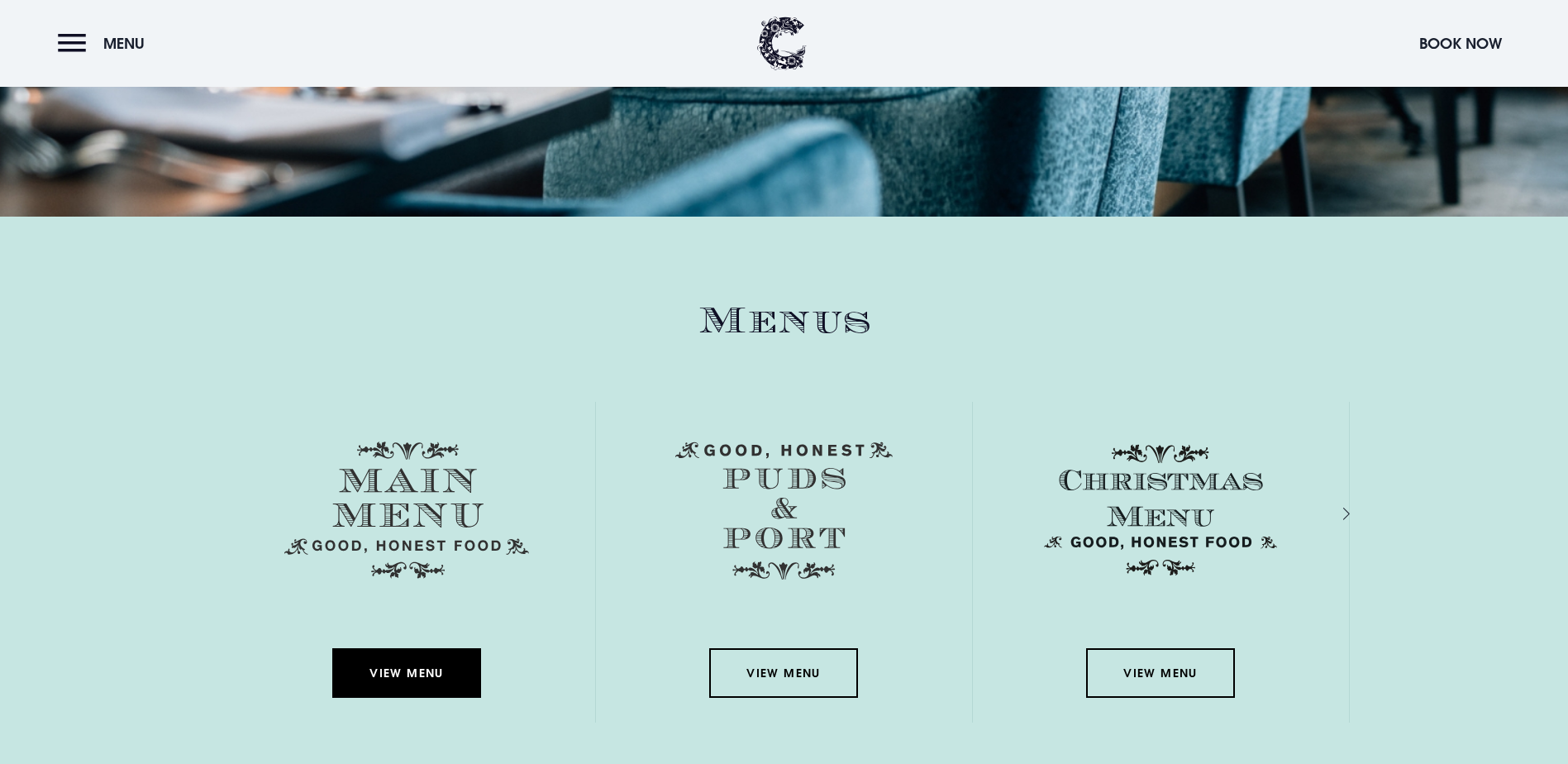
click at [398, 648] on link "View Menu" at bounding box center [407, 673] width 149 height 49
